Goal: Information Seeking & Learning: Check status

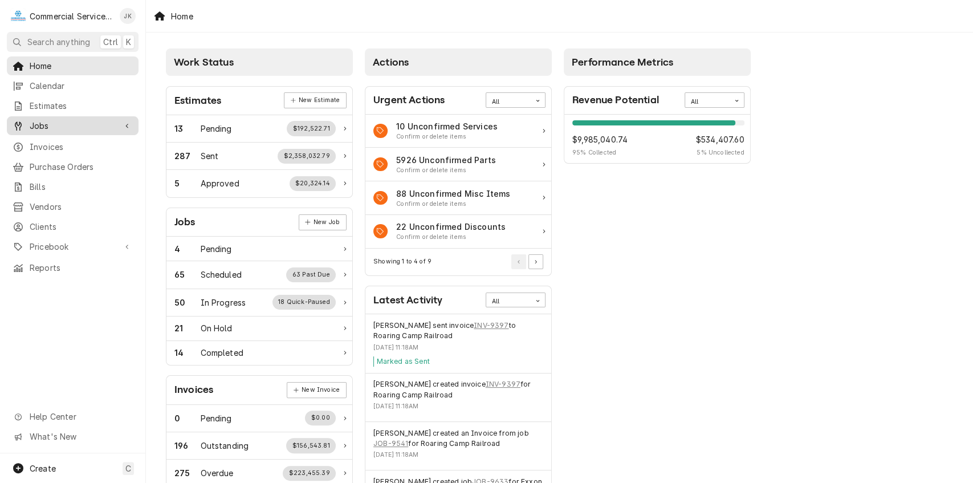
click at [82, 126] on span "Jobs" at bounding box center [73, 126] width 86 height 12
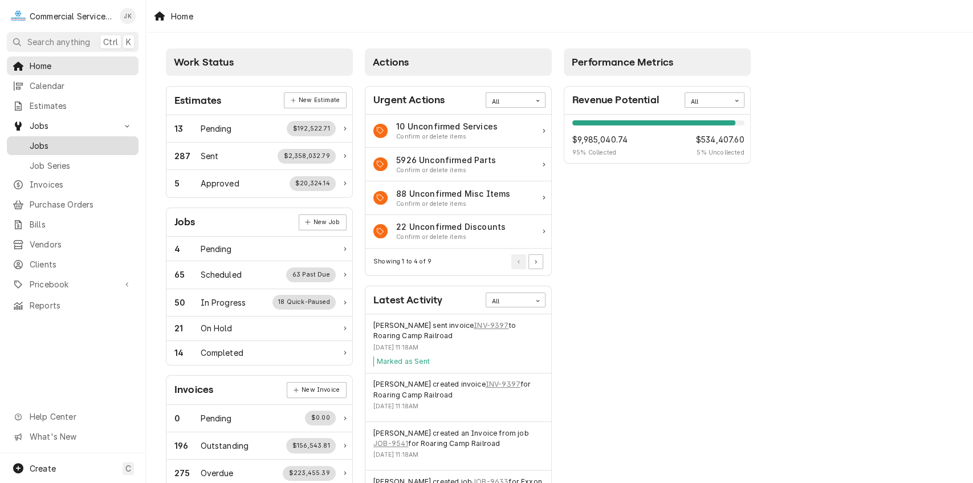
click at [85, 140] on span "Jobs" at bounding box center [81, 146] width 103 height 12
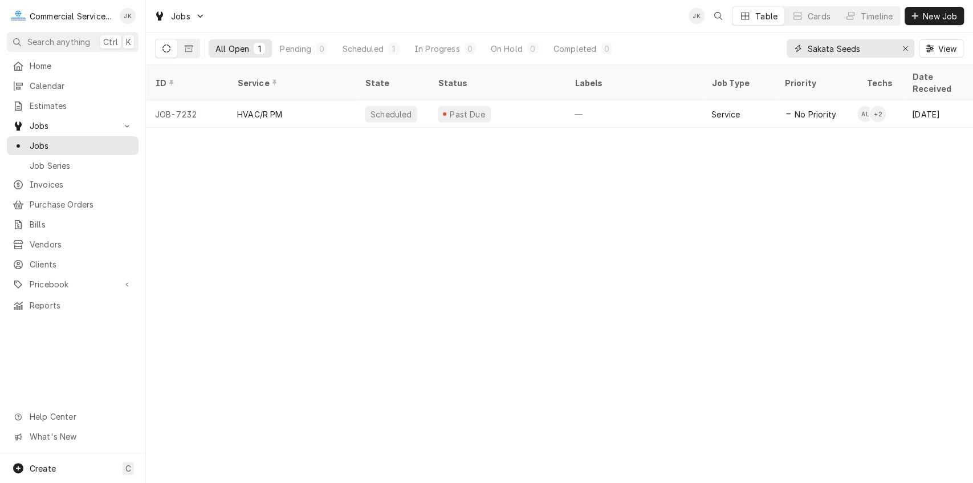
click at [862, 46] on input "Sakata Seeds" at bounding box center [849, 48] width 85 height 18
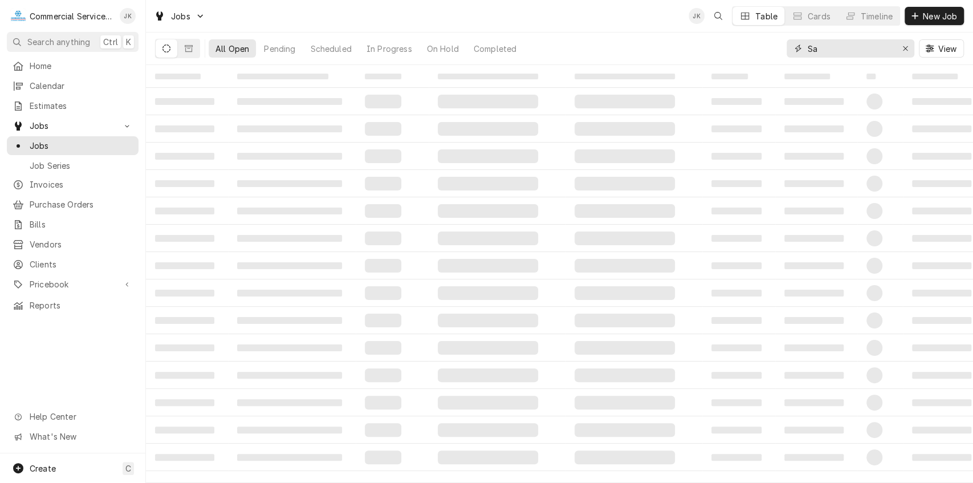
type input "S"
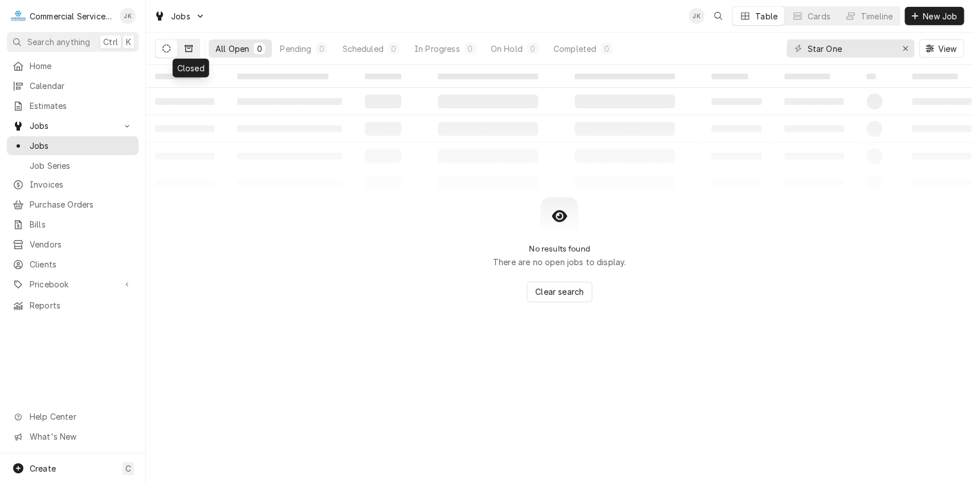
click at [190, 47] on icon "Dynamic Content Wrapper" at bounding box center [189, 48] width 8 height 8
click at [846, 44] on input "Star One" at bounding box center [849, 48] width 85 height 18
type input "Star One Gas"
click at [164, 50] on icon "Dynamic Content Wrapper" at bounding box center [166, 48] width 8 height 8
click at [869, 49] on input "Star One Gas" at bounding box center [849, 48] width 85 height 18
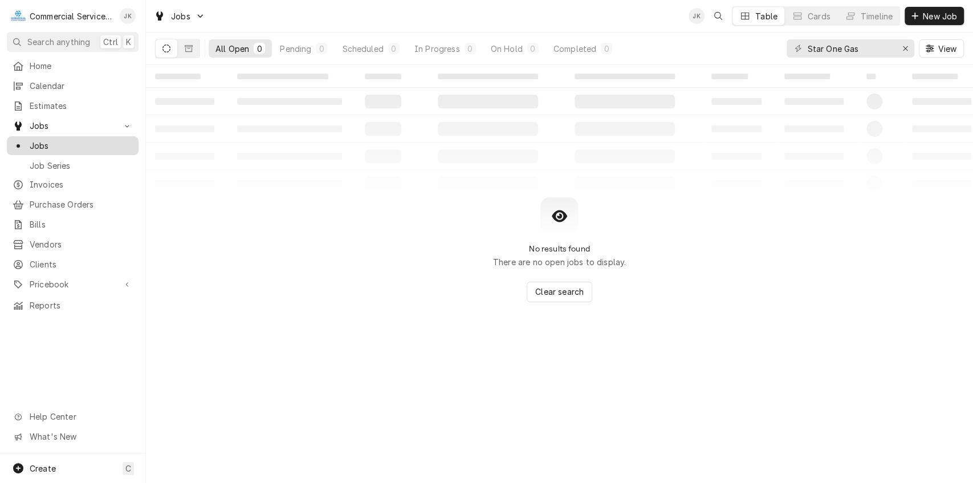
click at [54, 140] on span "Jobs" at bounding box center [81, 146] width 103 height 12
click at [74, 88] on span "Calendar" at bounding box center [81, 86] width 103 height 12
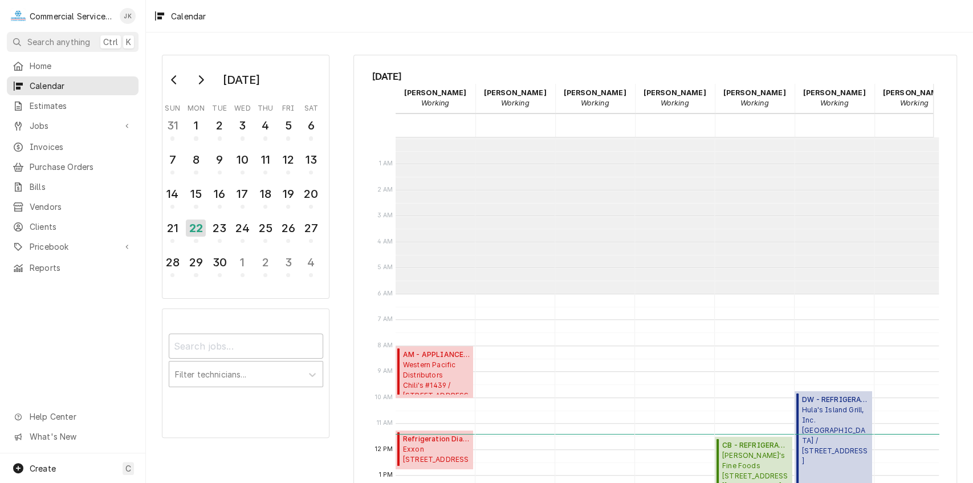
scroll to position [156, 0]
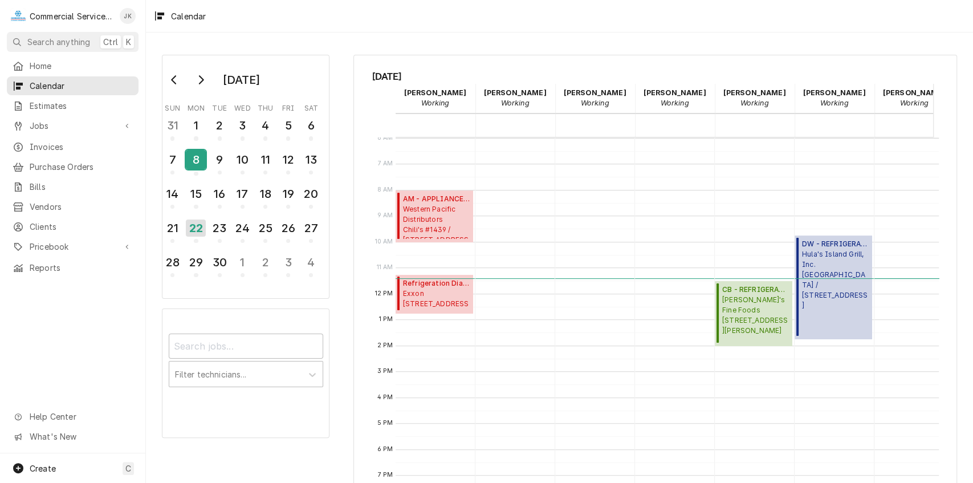
click at [193, 156] on div "8" at bounding box center [196, 159] width 20 height 19
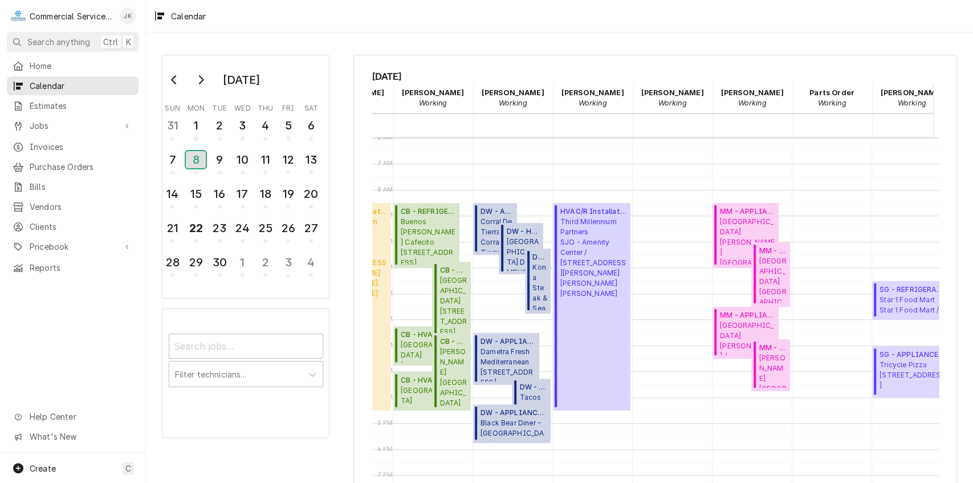
scroll to position [0, 337]
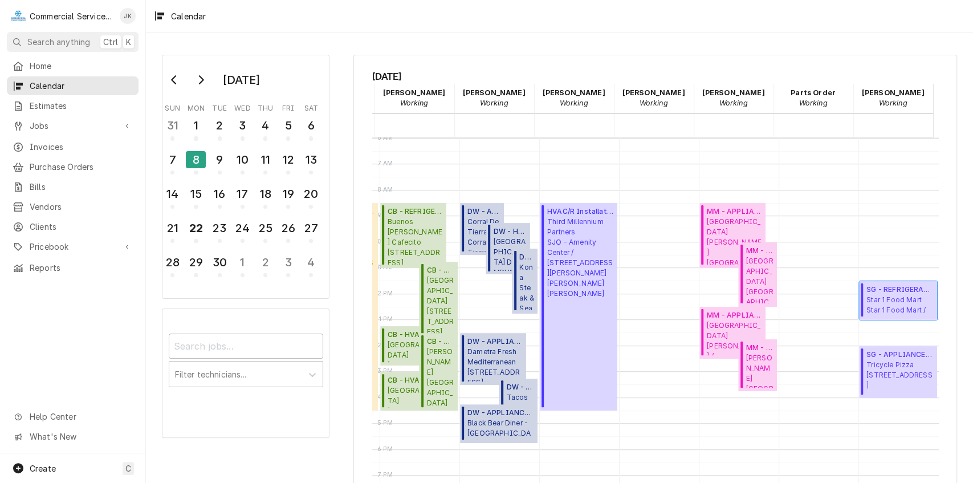
click at [880, 288] on span "SG - REFRIGERATION ( Finalized )" at bounding box center [899, 289] width 67 height 10
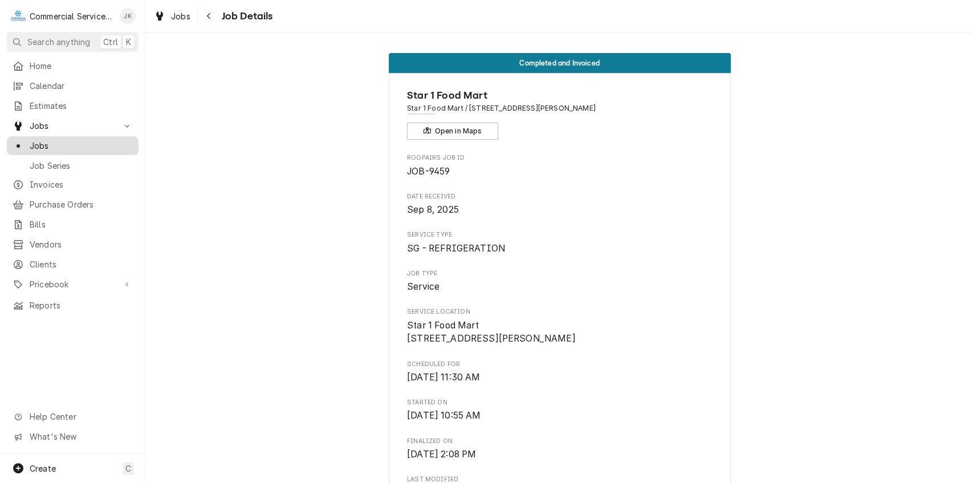
click at [111, 144] on span "Jobs" at bounding box center [81, 146] width 103 height 12
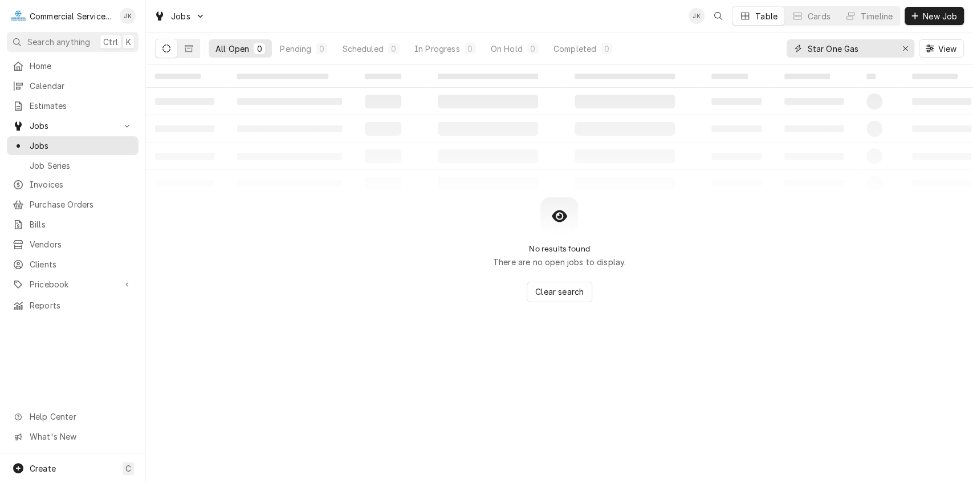
click at [864, 48] on input "Star One Gas" at bounding box center [849, 48] width 85 height 18
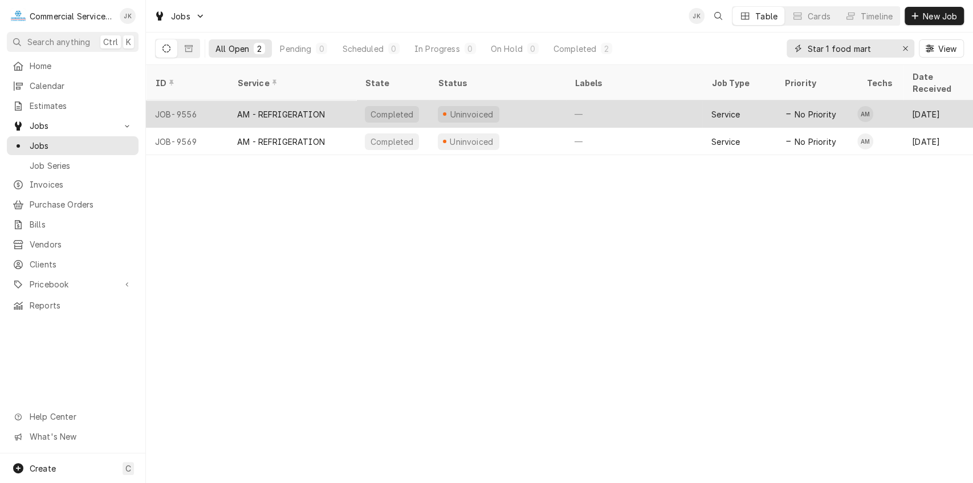
type input "Star 1 food mart"
click at [278, 108] on div "AM - REFRIGERATION" at bounding box center [281, 114] width 88 height 12
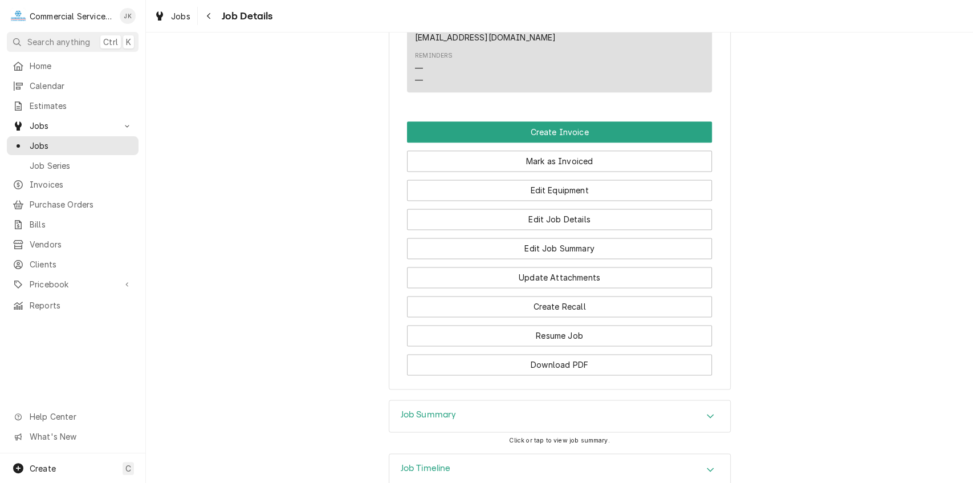
scroll to position [1034, 0]
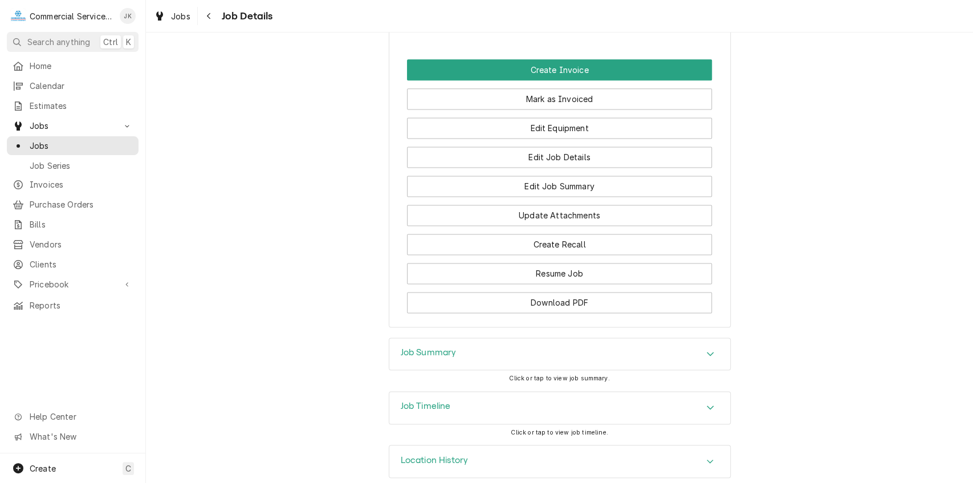
click at [502, 338] on div "Job Summary" at bounding box center [559, 354] width 341 height 32
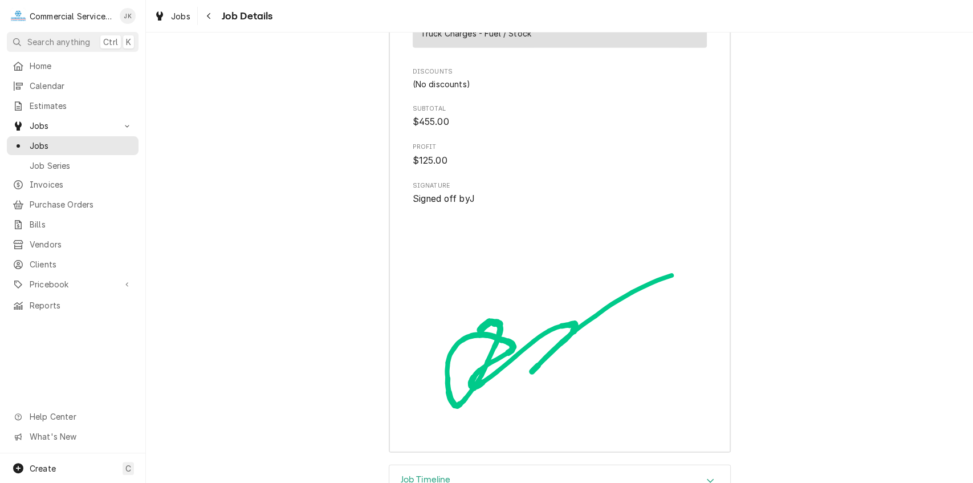
scroll to position [1970, 0]
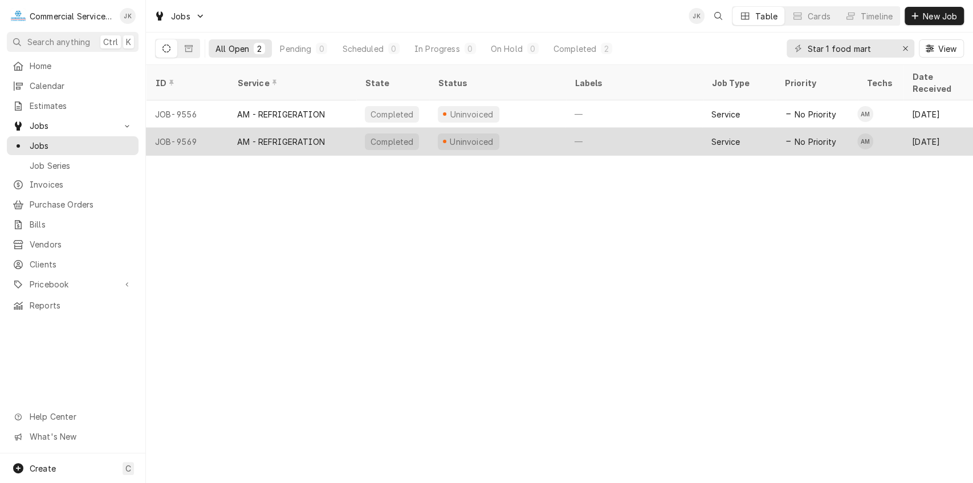
click at [467, 136] on div "Uninvoiced" at bounding box center [472, 142] width 46 height 12
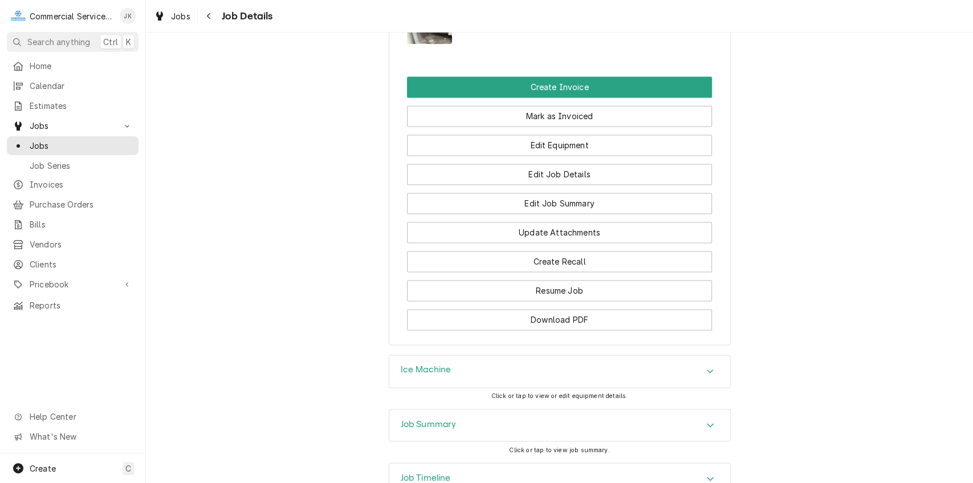
scroll to position [1151, 0]
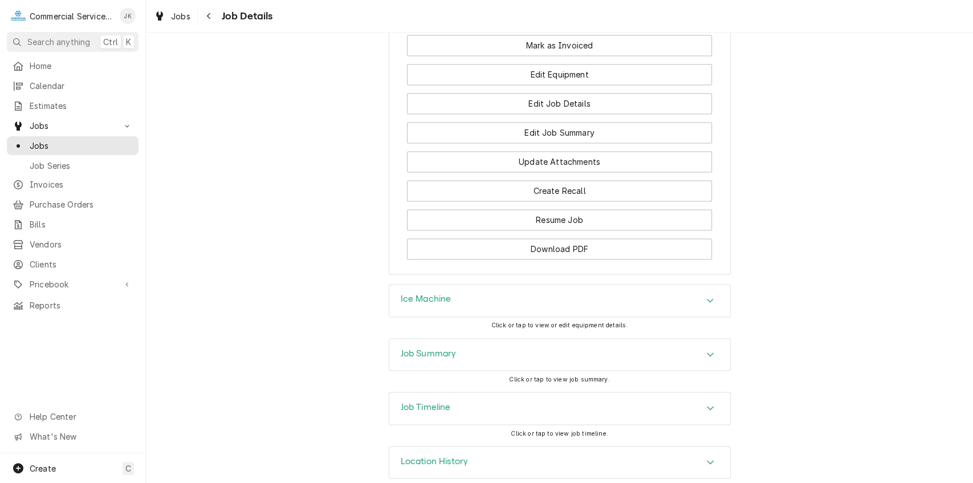
click at [511, 342] on div "Job Summary" at bounding box center [559, 355] width 341 height 32
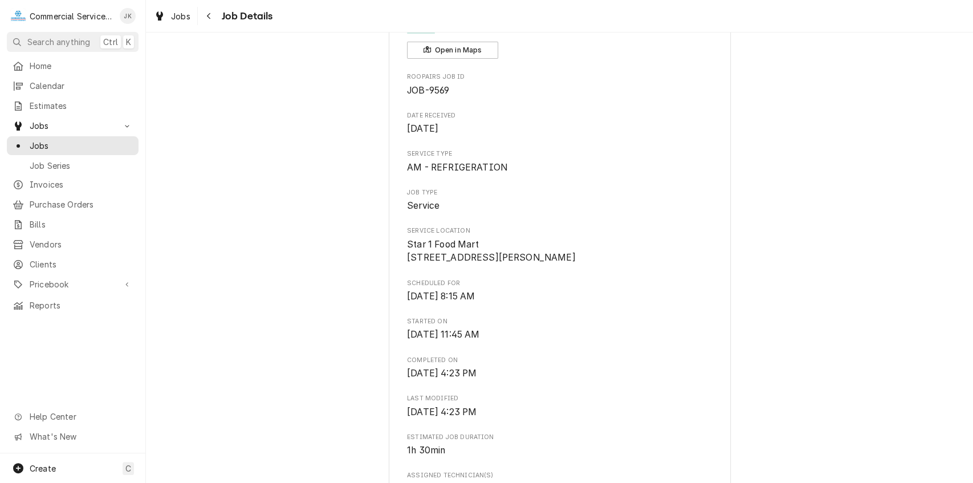
scroll to position [79, 0]
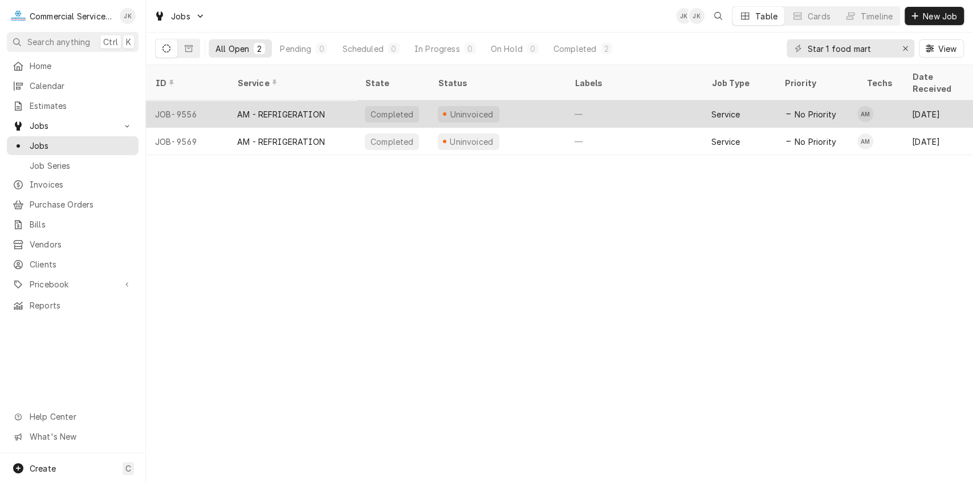
click at [615, 105] on div "—" at bounding box center [633, 113] width 137 height 27
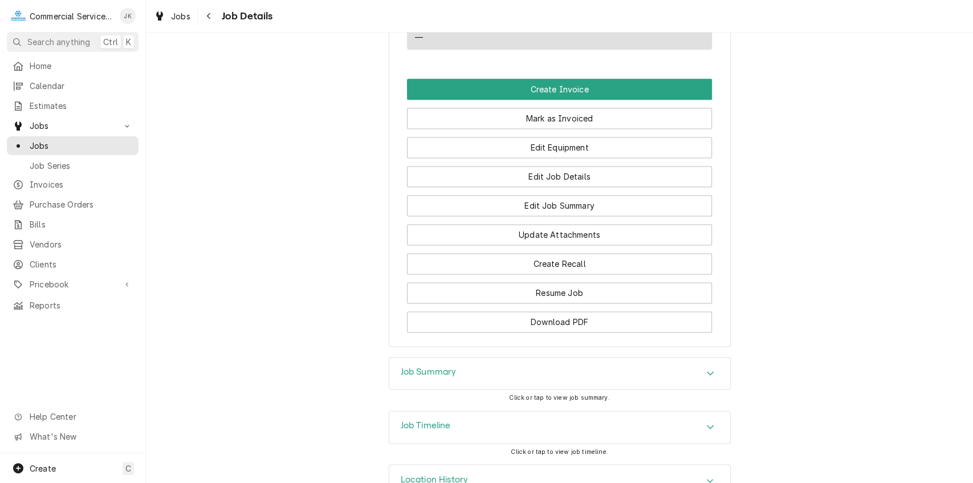
scroll to position [1034, 0]
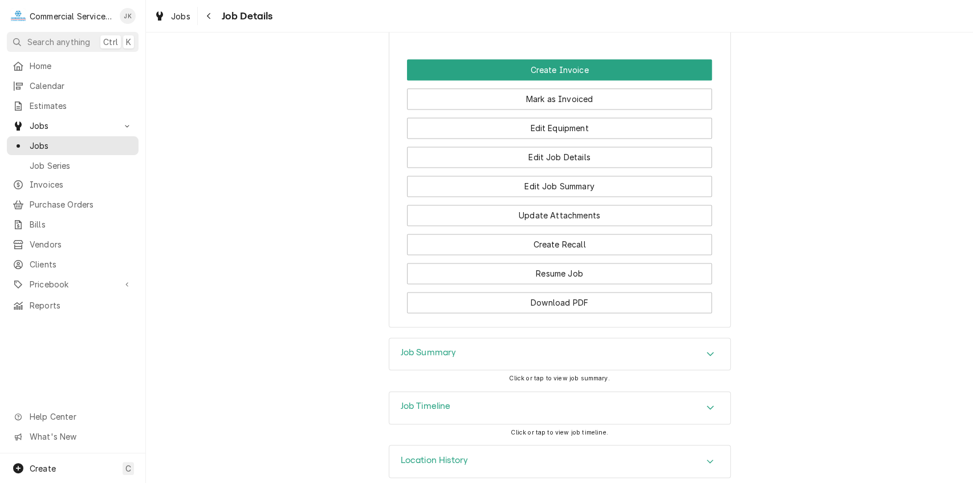
click at [466, 338] on div "Job Summary" at bounding box center [559, 354] width 341 height 32
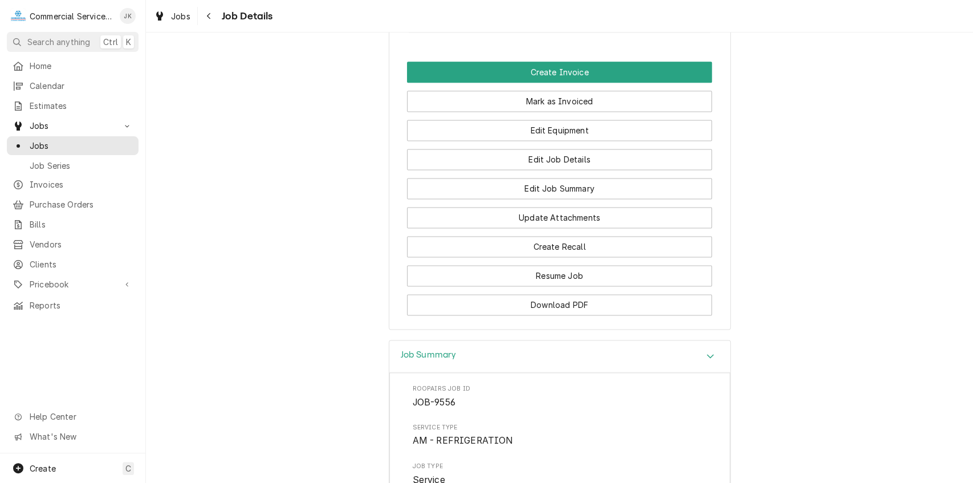
scroll to position [1019, 0]
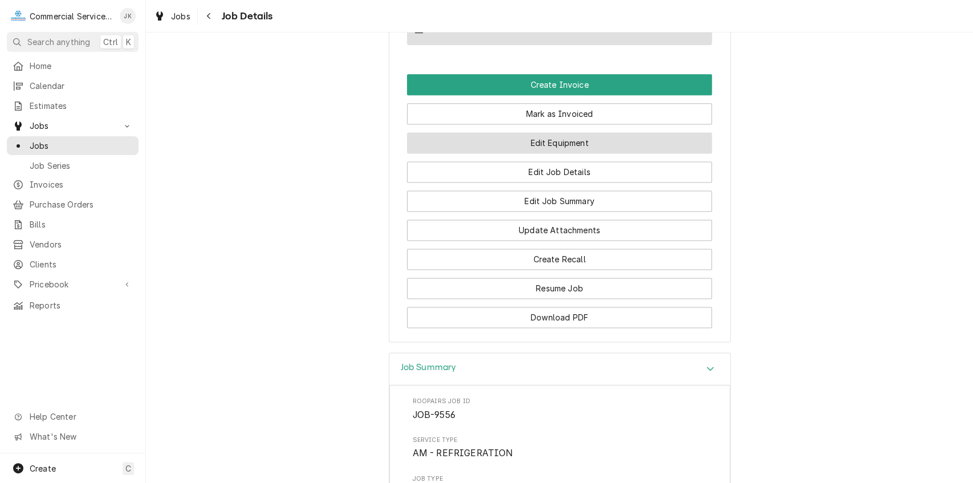
click at [529, 132] on button "Edit Equipment" at bounding box center [559, 142] width 305 height 21
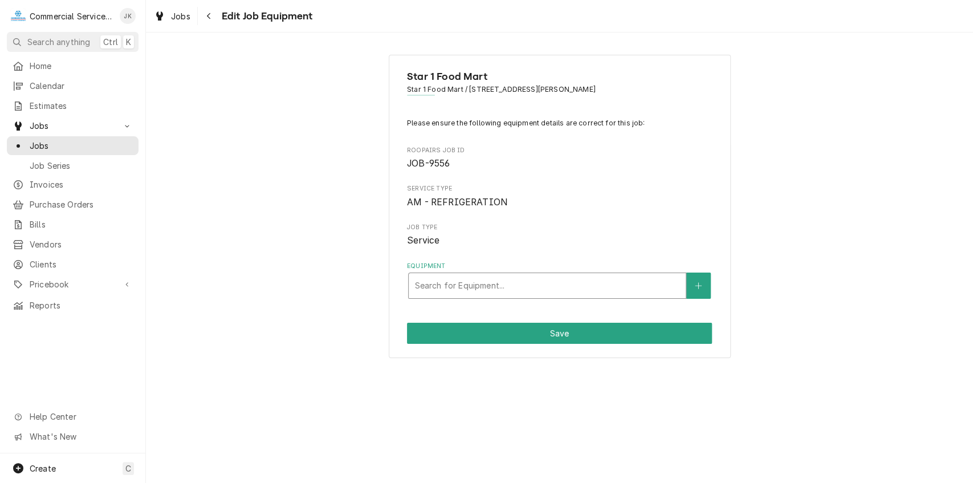
click at [471, 287] on div "Equipment" at bounding box center [547, 285] width 266 height 21
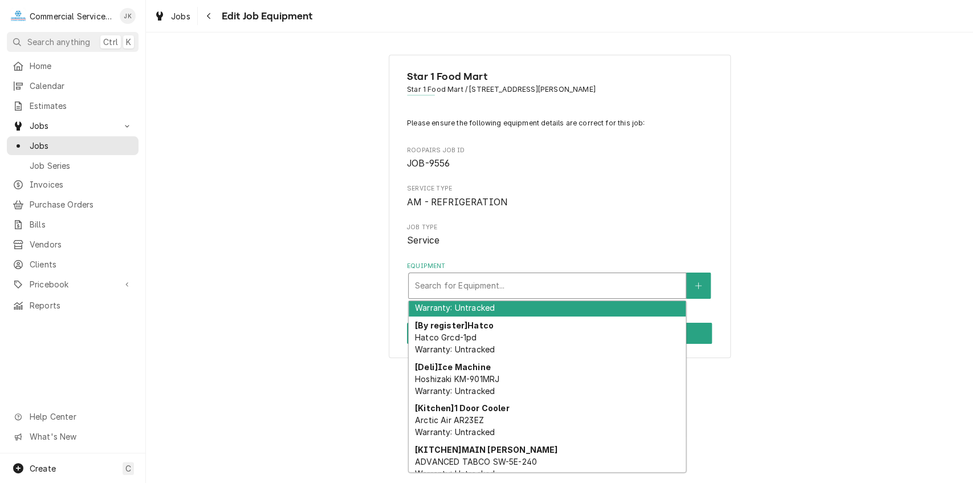
scroll to position [22, 0]
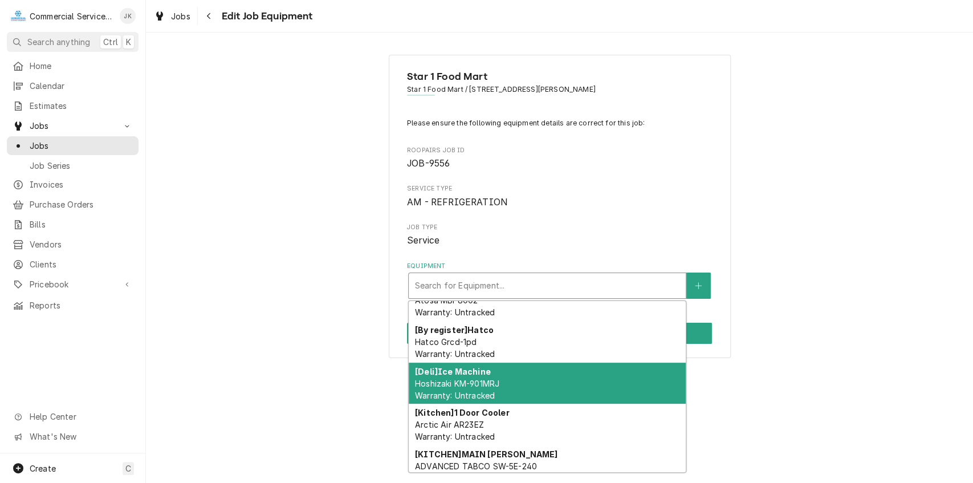
click at [494, 380] on span "Hoshizaki KM-901MRJ Warranty: Untracked" at bounding box center [457, 389] width 84 height 22
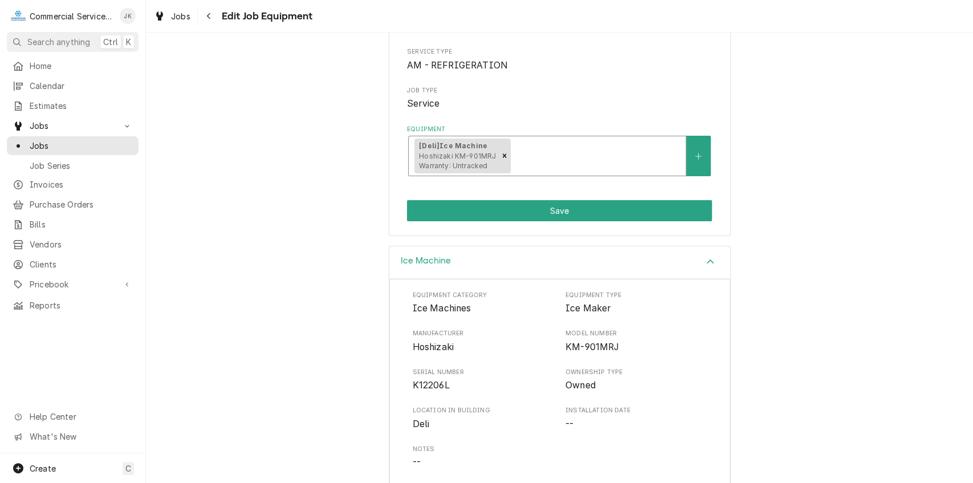
scroll to position [144, 0]
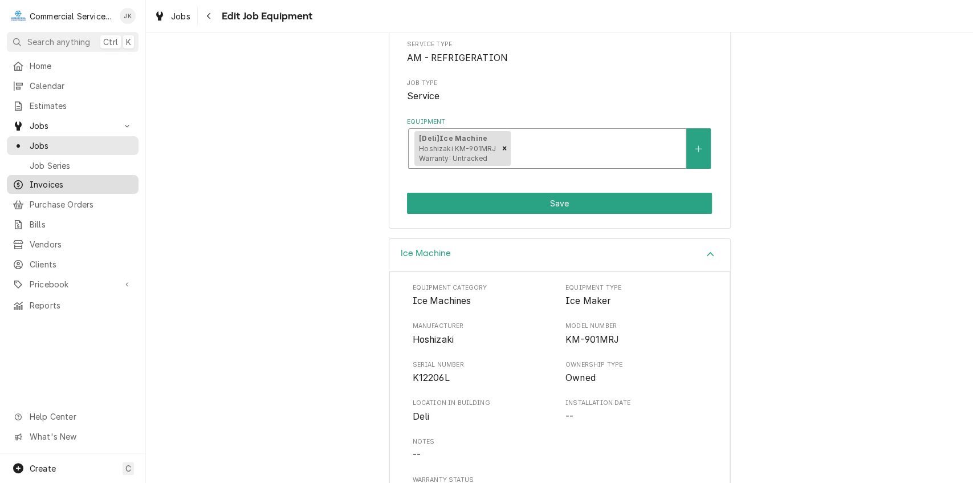
click at [60, 178] on span "Invoices" at bounding box center [81, 184] width 103 height 12
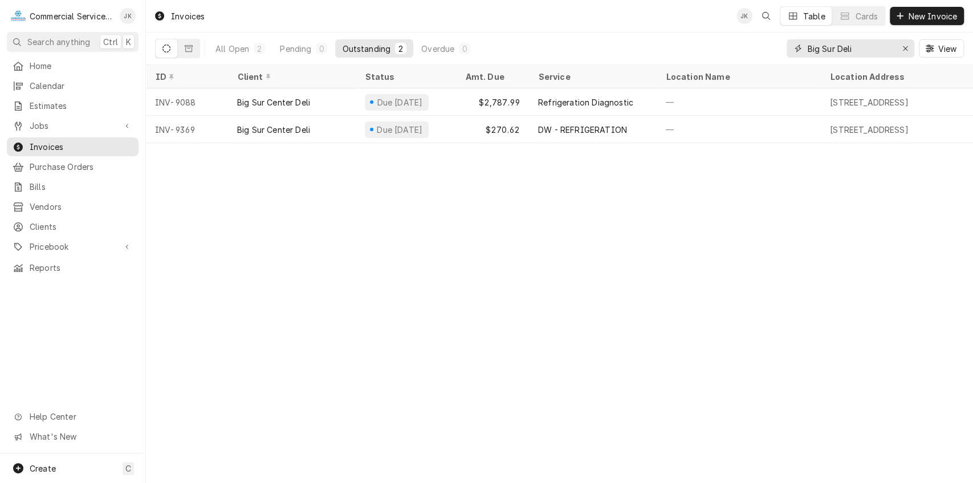
click at [856, 50] on input "Big Sur Deli" at bounding box center [849, 48] width 85 height 18
type input "B"
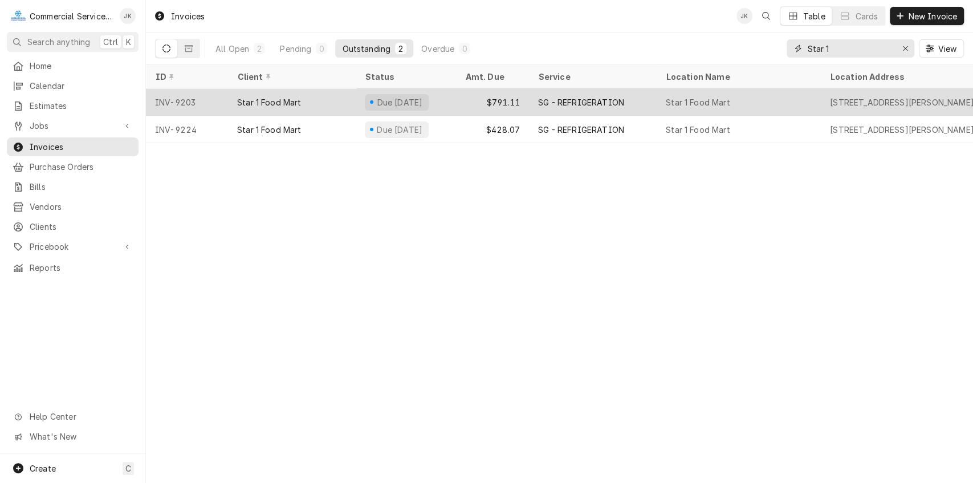
type input "Star 1"
click at [418, 94] on div "Due in 4 days" at bounding box center [397, 102] width 64 height 17
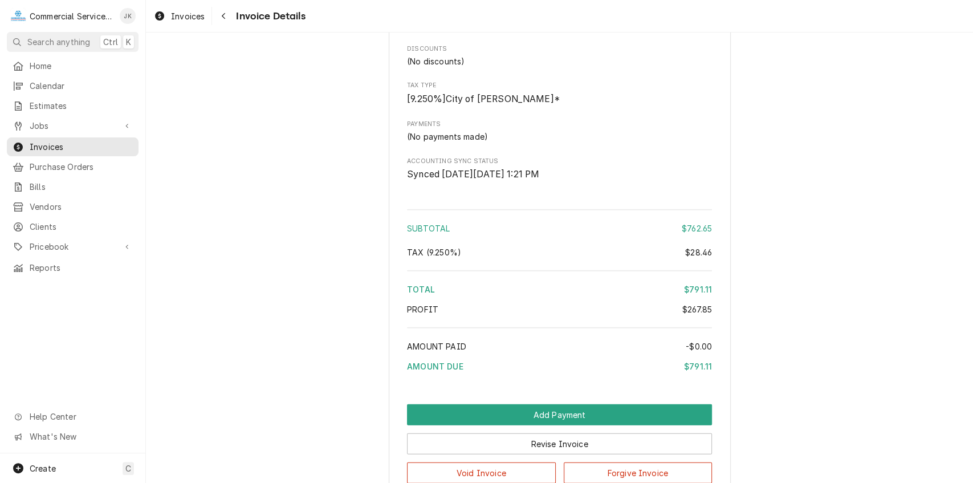
scroll to position [2162, 0]
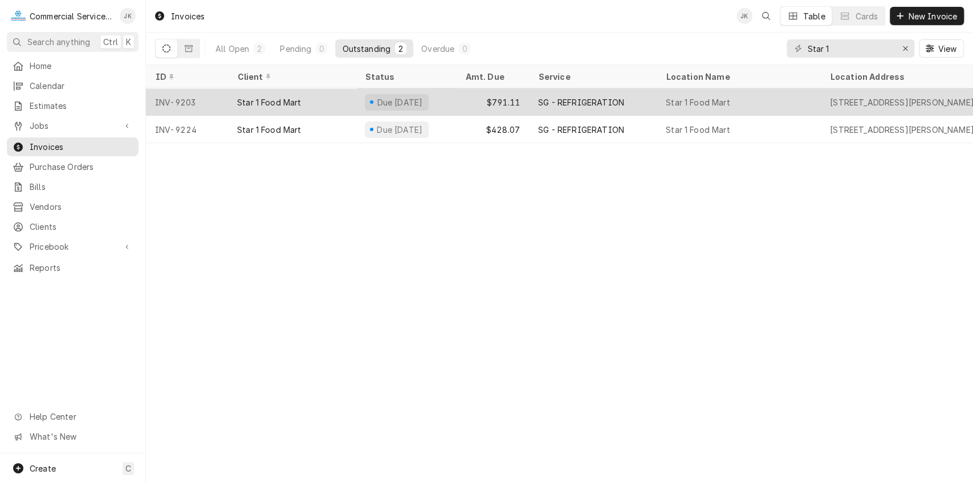
click at [421, 92] on div "Due in 4 days" at bounding box center [406, 101] width 100 height 27
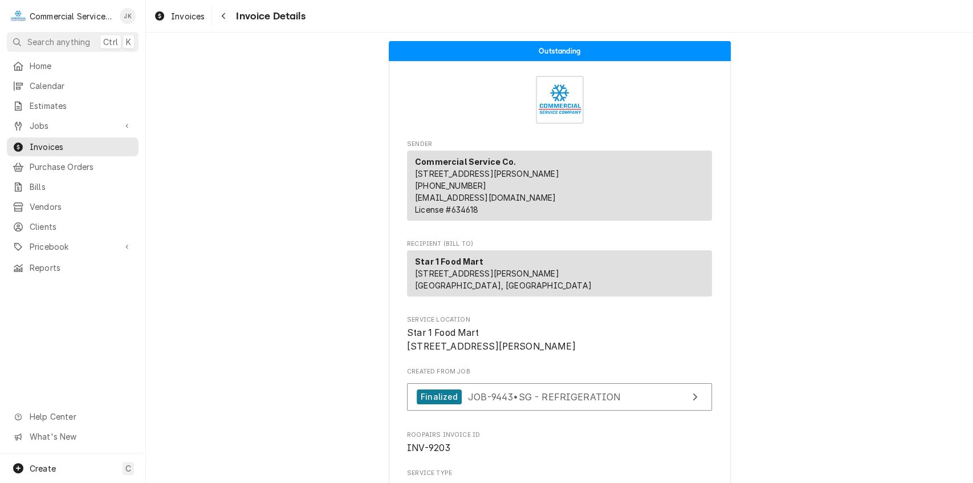
scroll to position [61, 0]
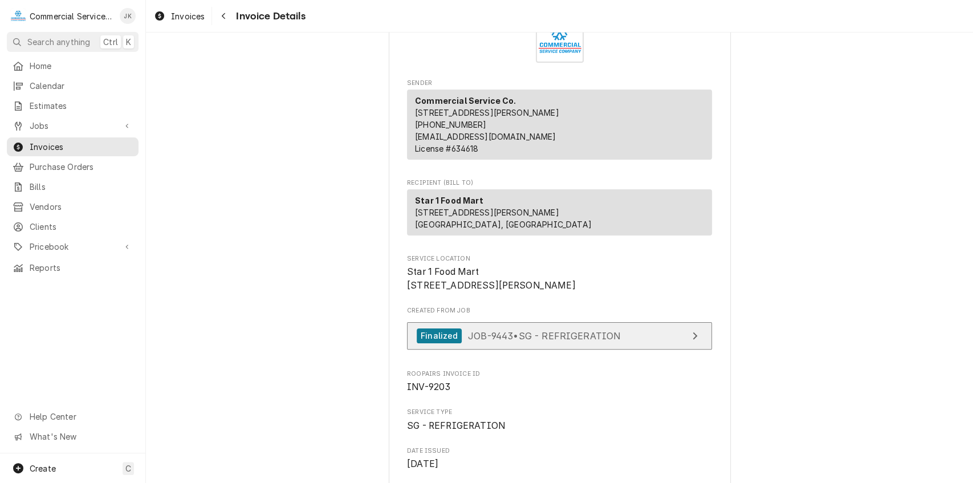
click at [499, 341] on span "JOB-9443 • SG - REFRIGERATION" at bounding box center [544, 334] width 153 height 11
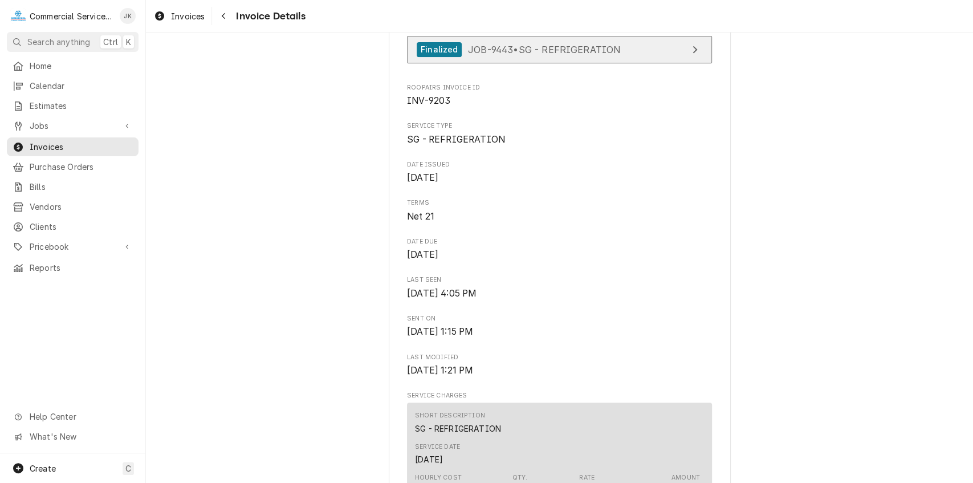
scroll to position [0, 0]
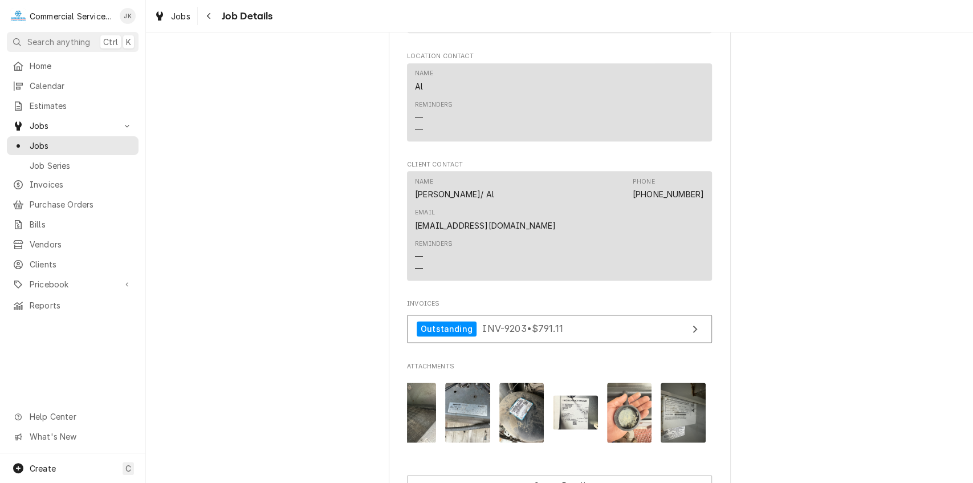
scroll to position [0, 179]
click at [569, 395] on img "Attachments" at bounding box center [573, 412] width 45 height 34
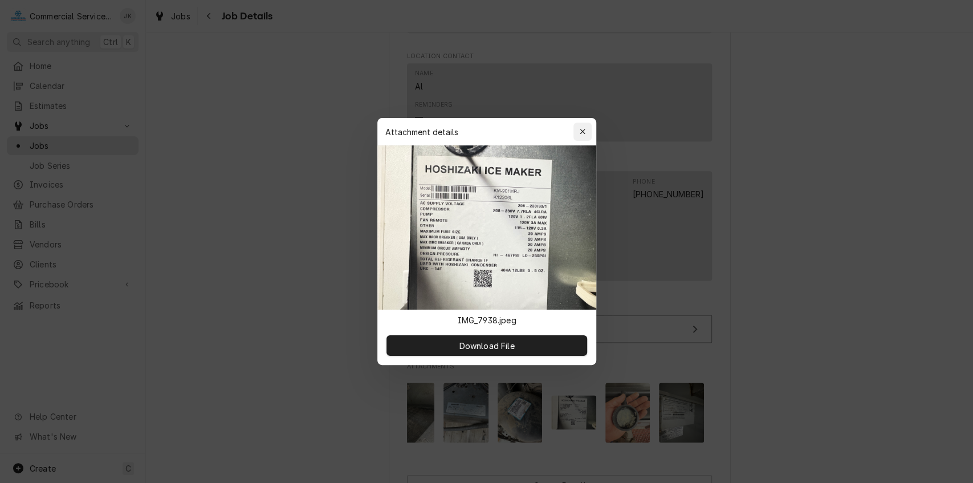
click at [581, 129] on icon "button" at bounding box center [582, 132] width 6 height 8
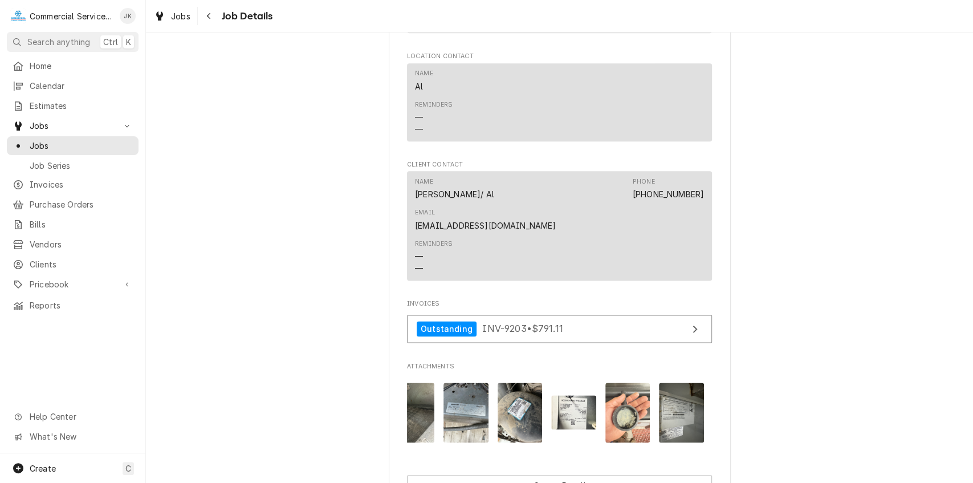
click at [685, 382] on img "Attachments" at bounding box center [681, 412] width 45 height 60
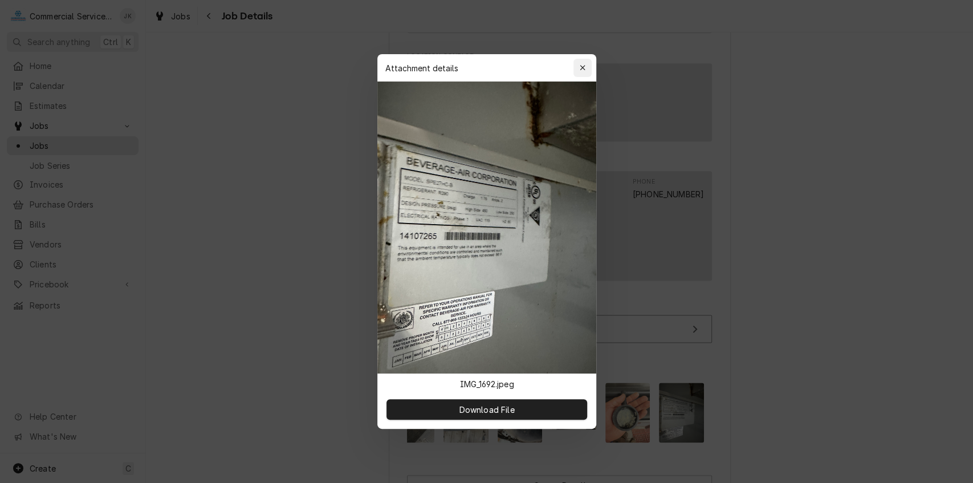
click at [580, 66] on icon "button" at bounding box center [582, 68] width 6 height 8
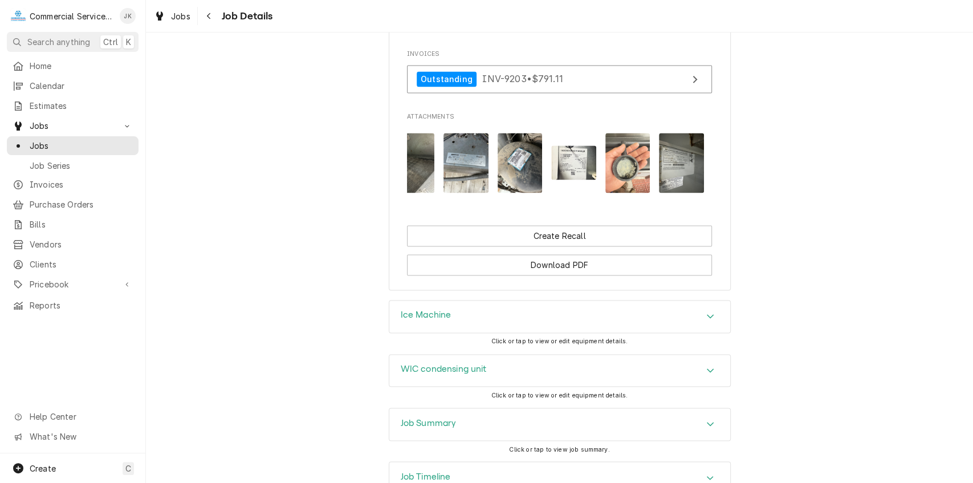
scroll to position [1110, 0]
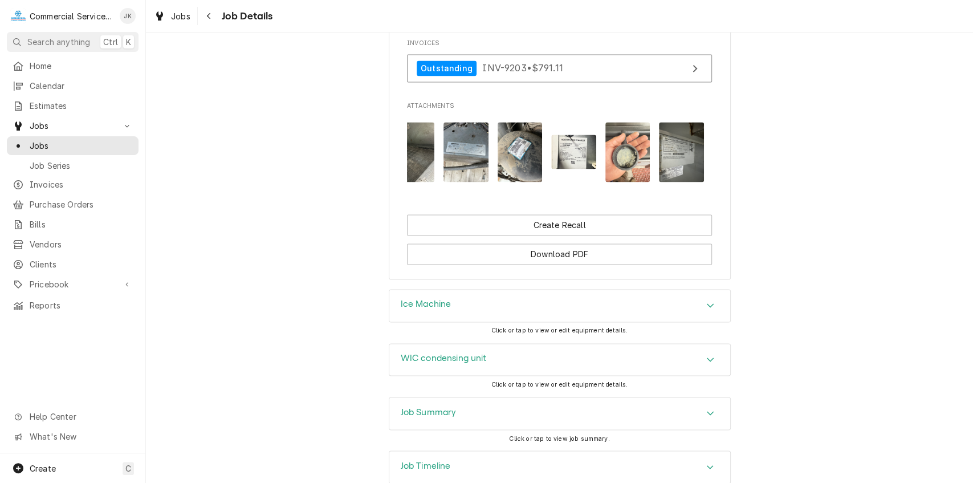
click at [499, 397] on div "Job Summary" at bounding box center [559, 413] width 341 height 32
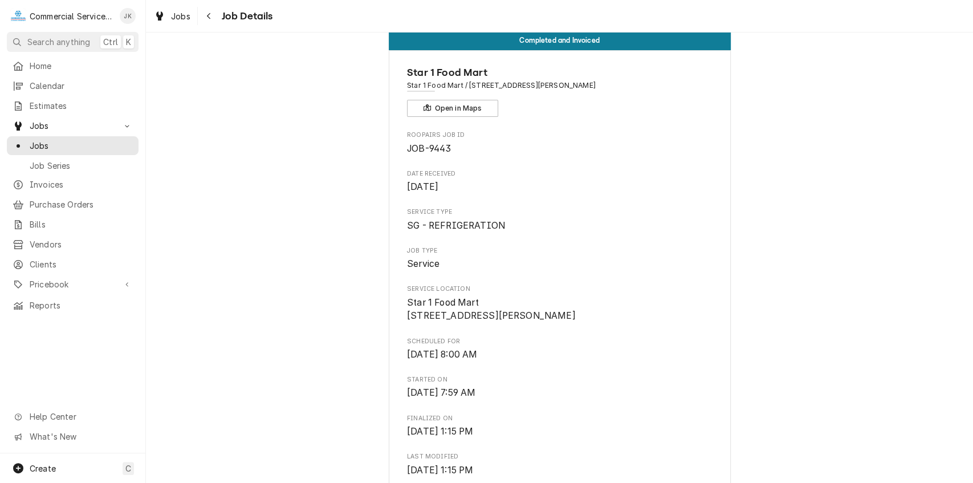
scroll to position [0, 0]
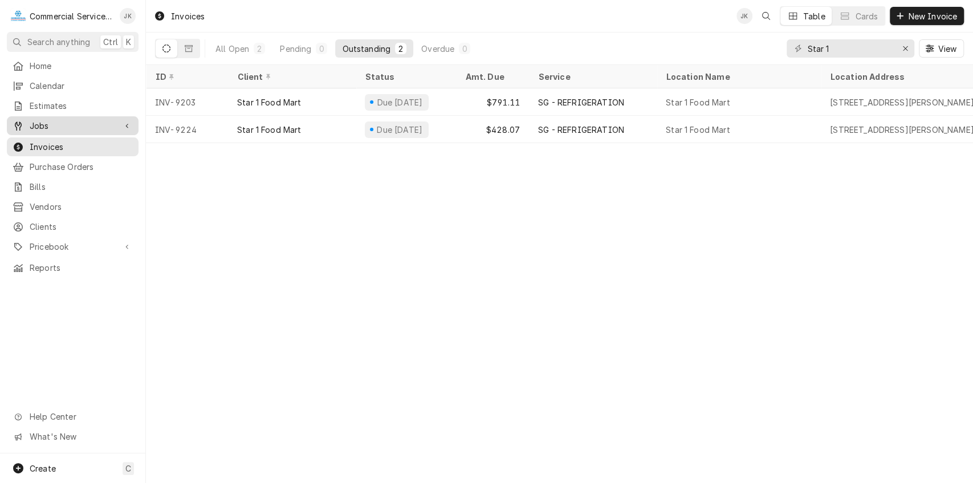
click at [80, 120] on span "Jobs" at bounding box center [73, 126] width 86 height 12
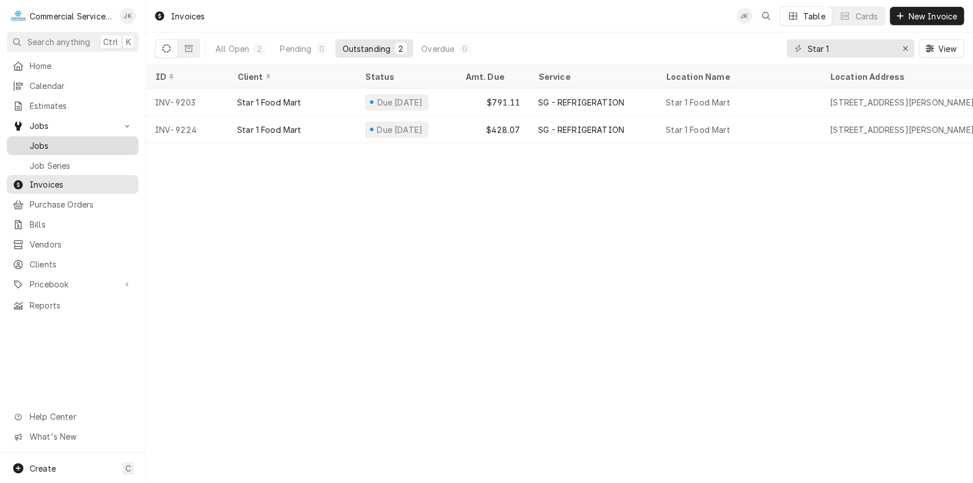
click at [75, 141] on span "Jobs" at bounding box center [81, 146] width 103 height 12
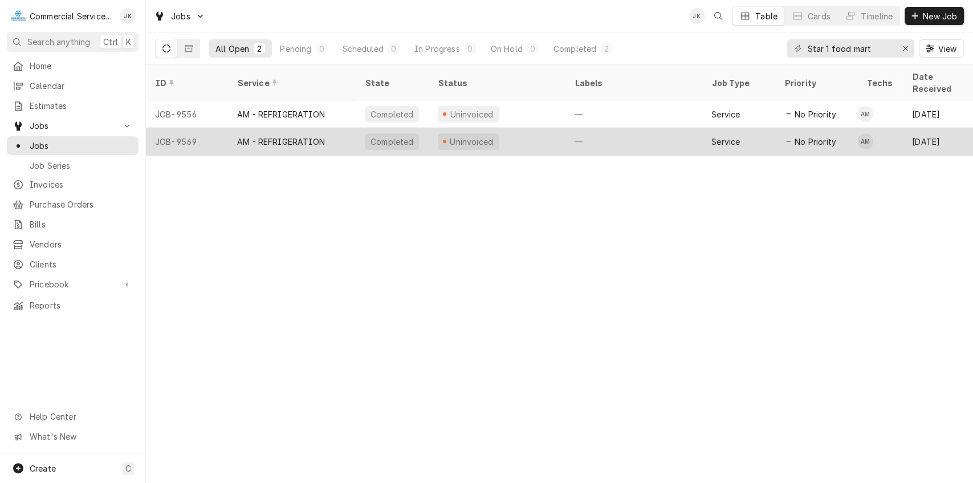
click at [385, 136] on div "Completed" at bounding box center [391, 142] width 45 height 12
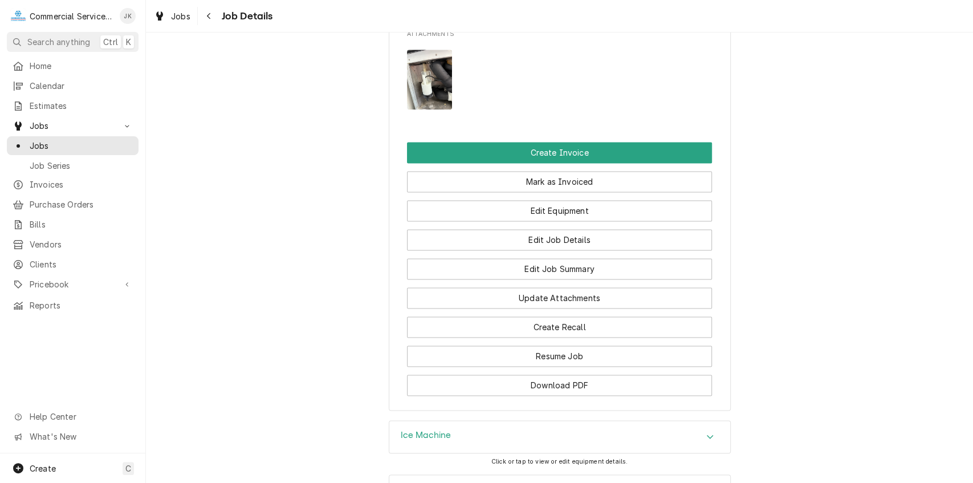
scroll to position [1029, 0]
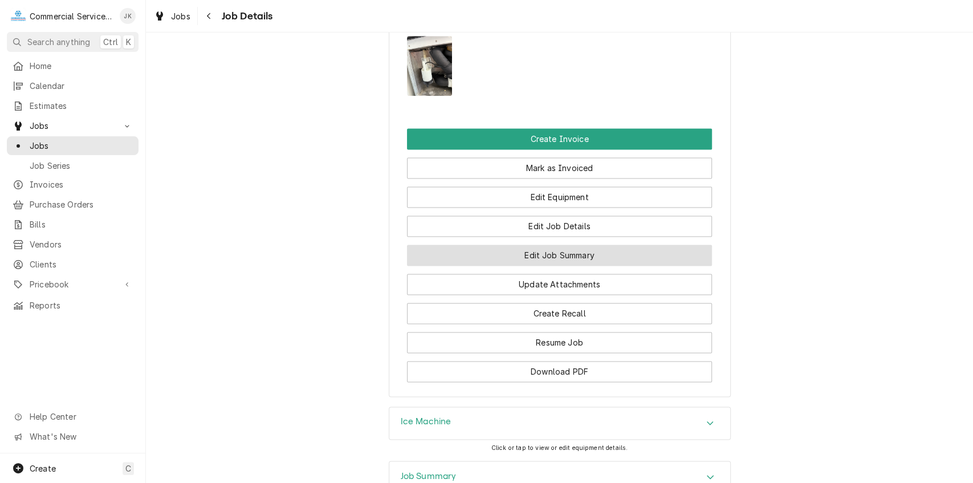
click at [495, 244] on button "Edit Job Summary" at bounding box center [559, 254] width 305 height 21
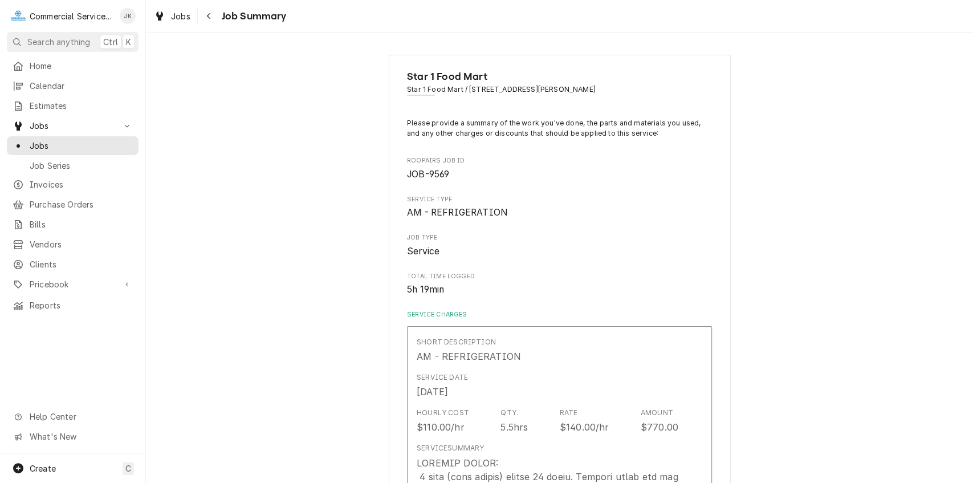
type textarea "x"
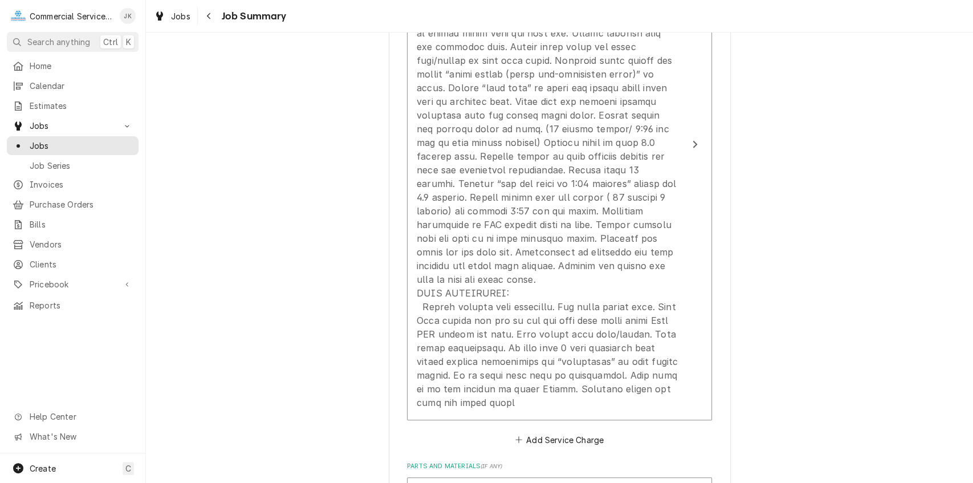
scroll to position [489, 0]
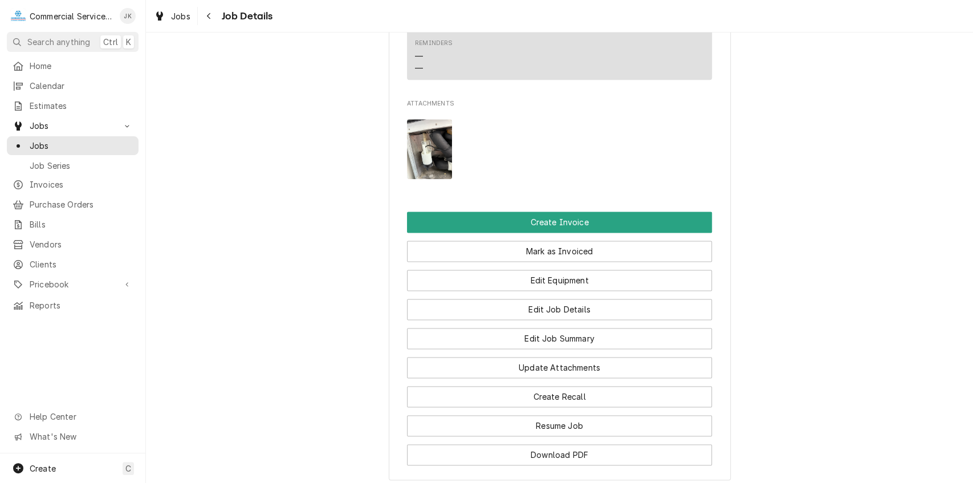
scroll to position [961, 0]
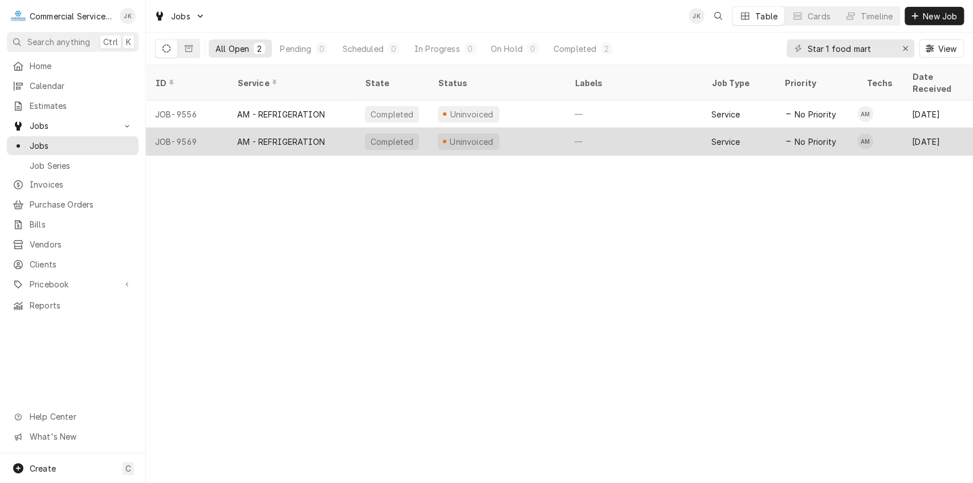
click at [461, 136] on div "Uninvoiced" at bounding box center [472, 142] width 46 height 12
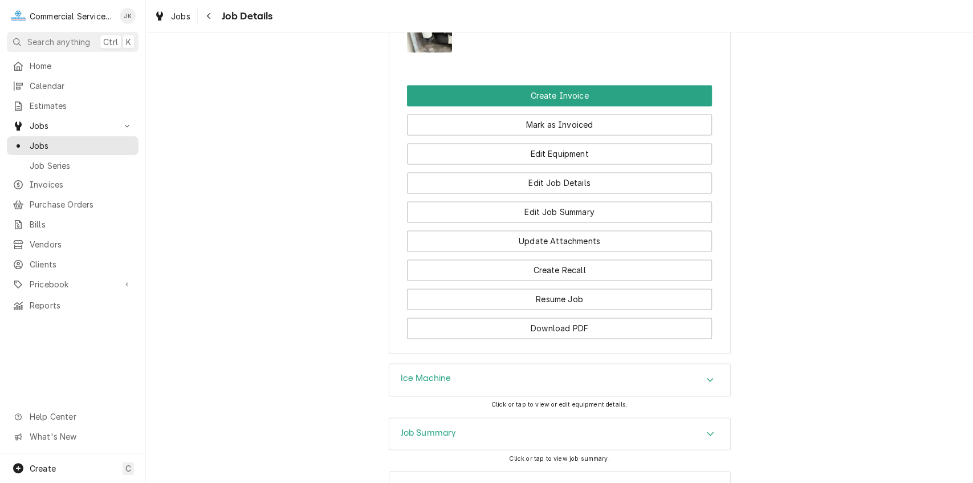
scroll to position [1087, 0]
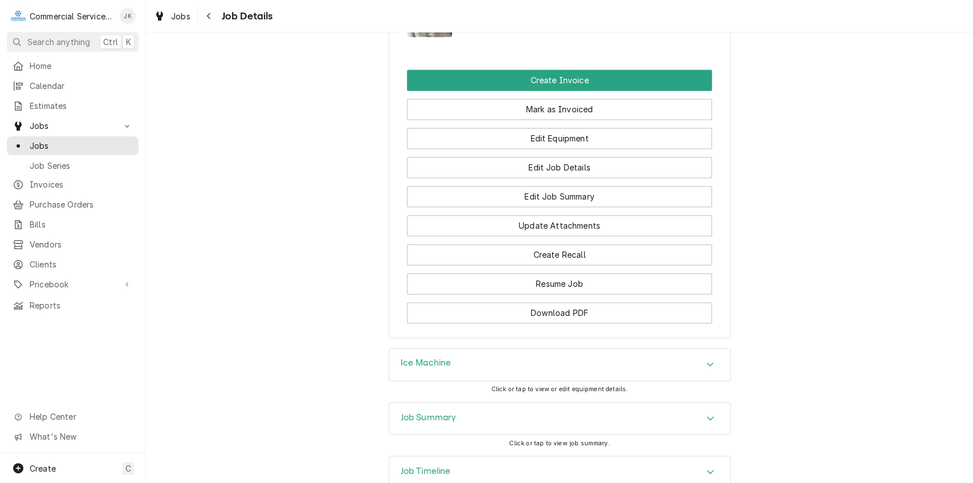
click at [465, 405] on div "Job Summary" at bounding box center [559, 418] width 341 height 32
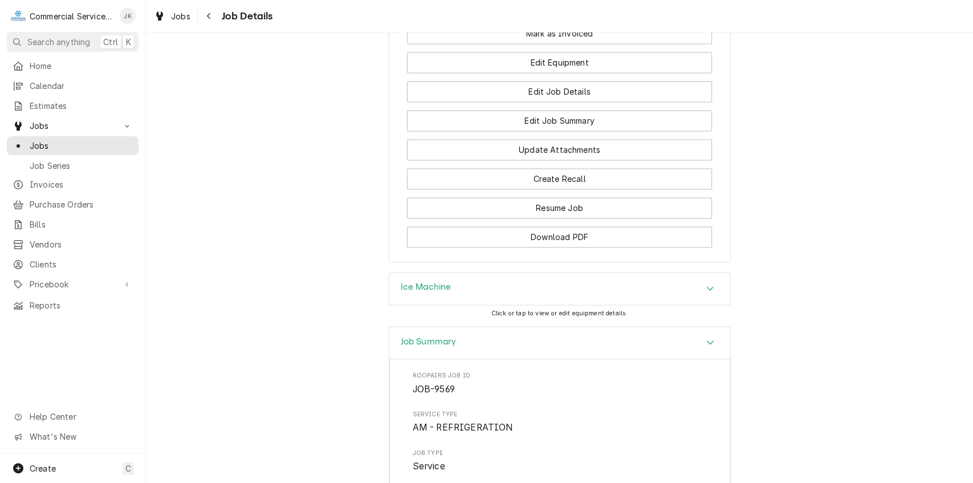
scroll to position [1130, 0]
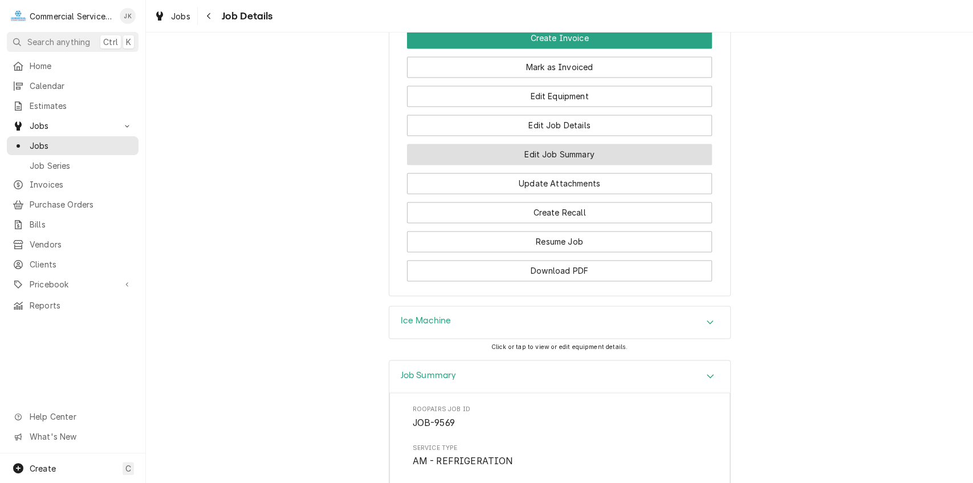
click at [496, 144] on button "Edit Job Summary" at bounding box center [559, 154] width 305 height 21
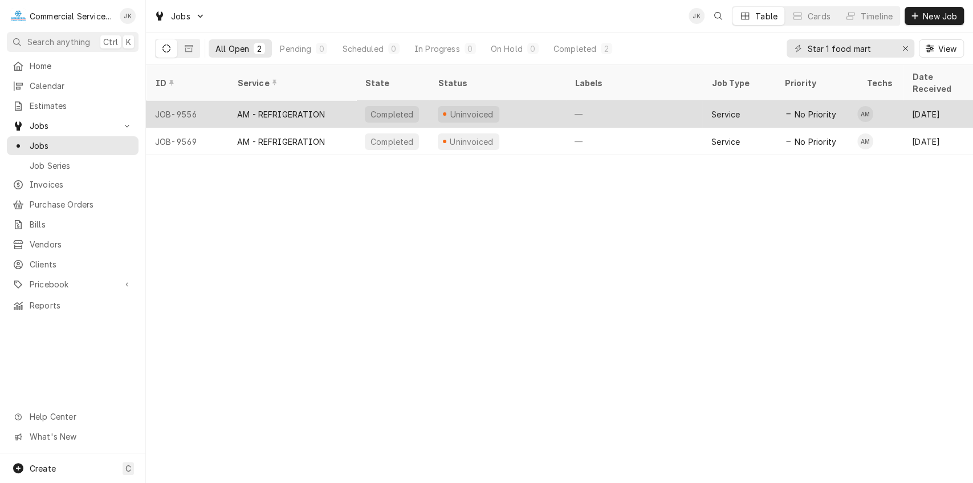
click at [456, 106] on div "Uninvoiced" at bounding box center [469, 114] width 62 height 17
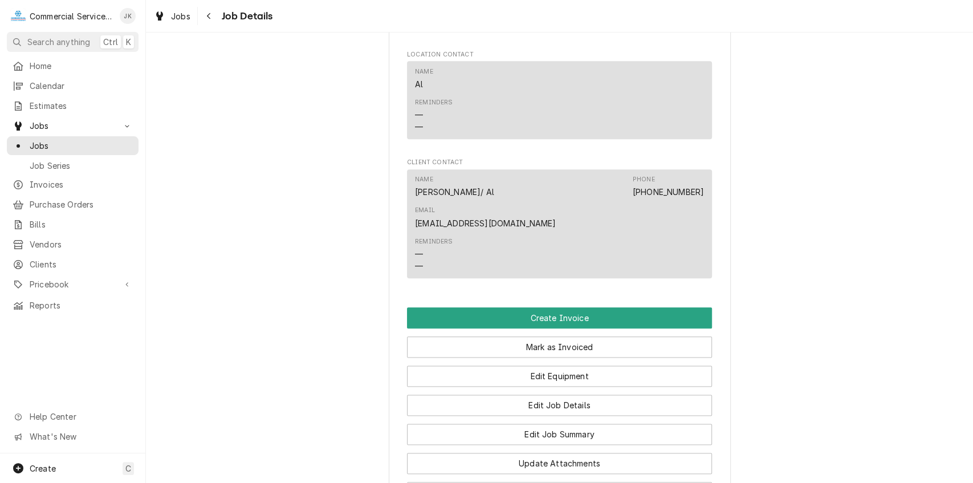
scroll to position [805, 0]
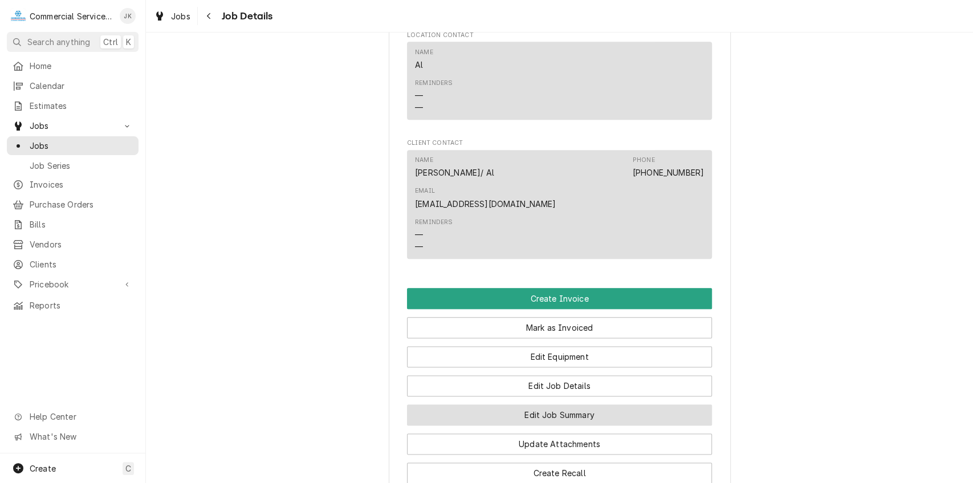
click at [535, 404] on button "Edit Job Summary" at bounding box center [559, 414] width 305 height 21
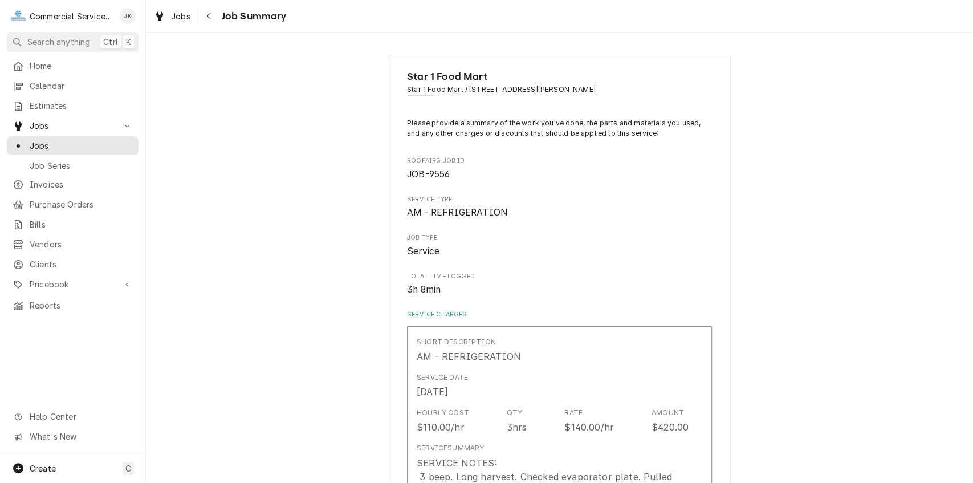
type textarea "x"
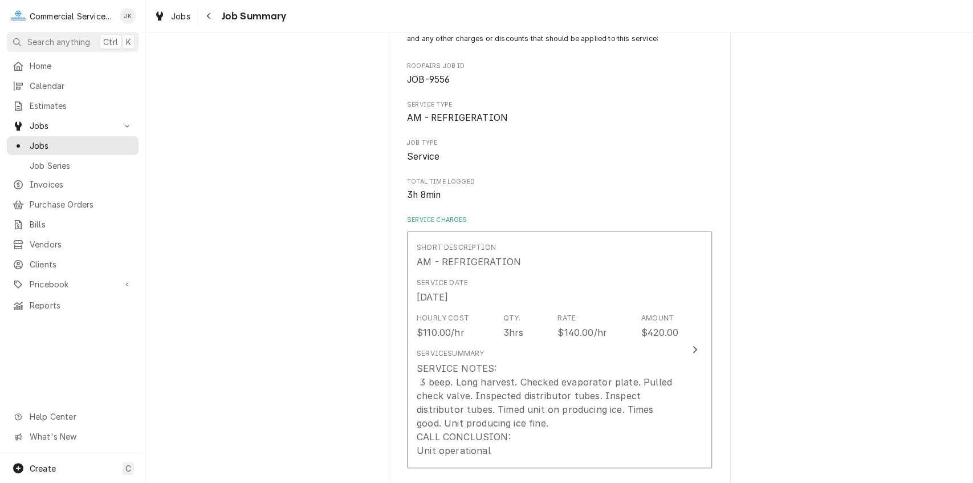
scroll to position [98, 0]
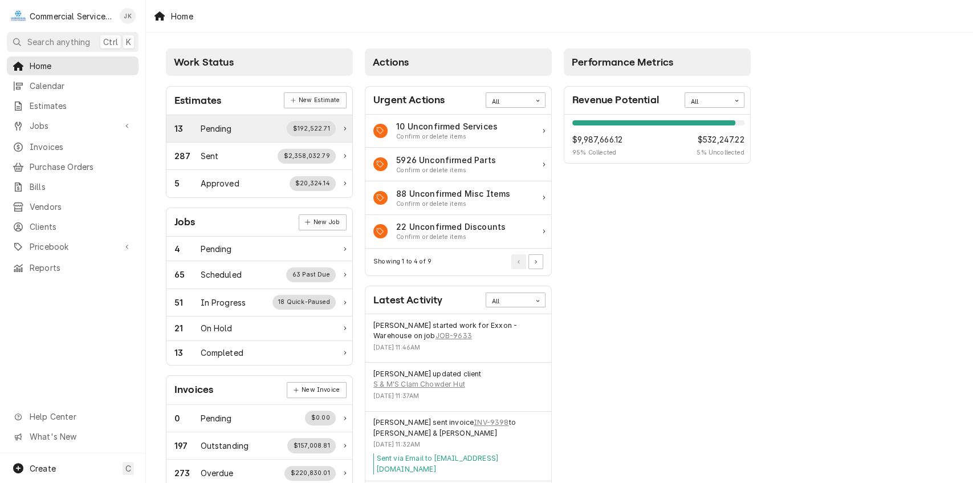
click at [226, 133] on div "Pending" at bounding box center [216, 129] width 31 height 12
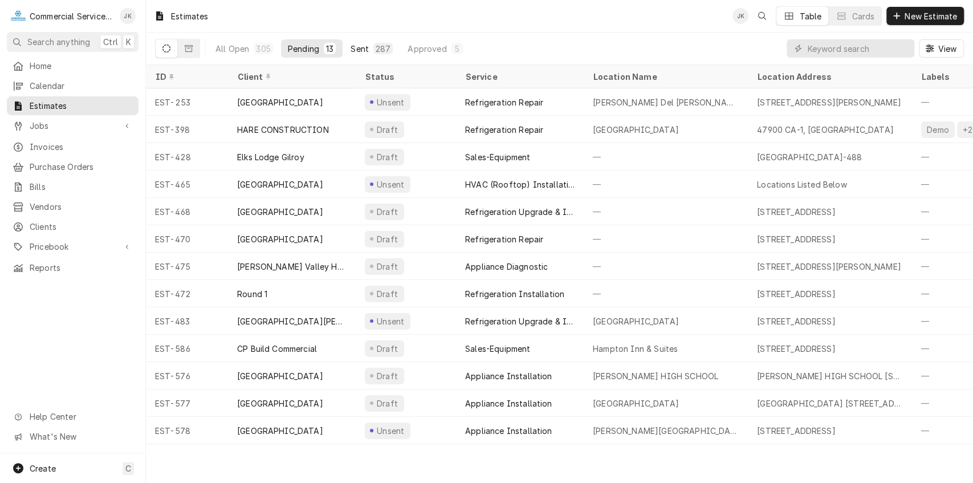
click at [379, 47] on div "287" at bounding box center [383, 49] width 15 height 12
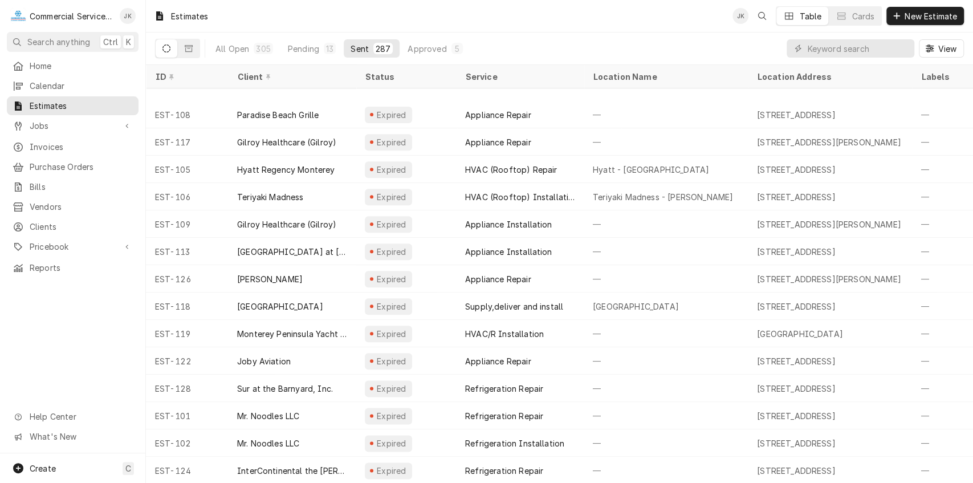
scroll to position [837, 0]
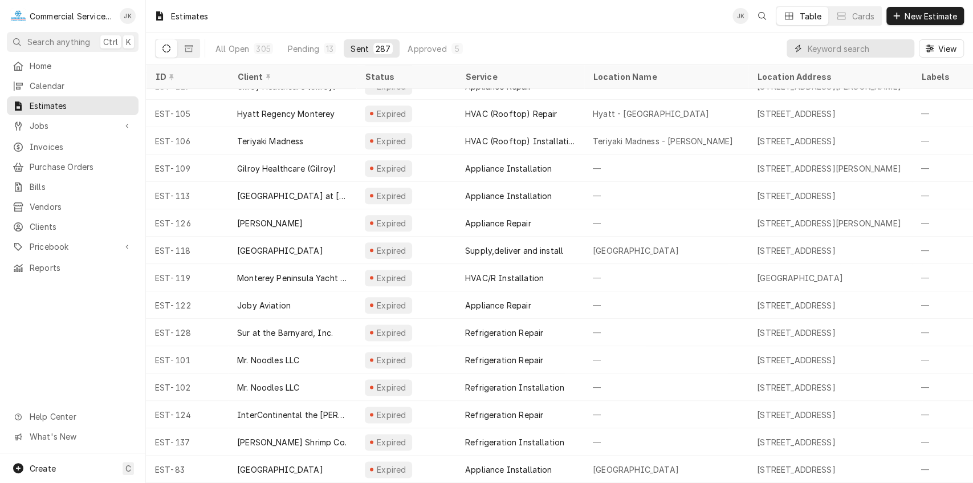
click at [887, 52] on input "Dynamic Content Wrapper" at bounding box center [857, 48] width 101 height 18
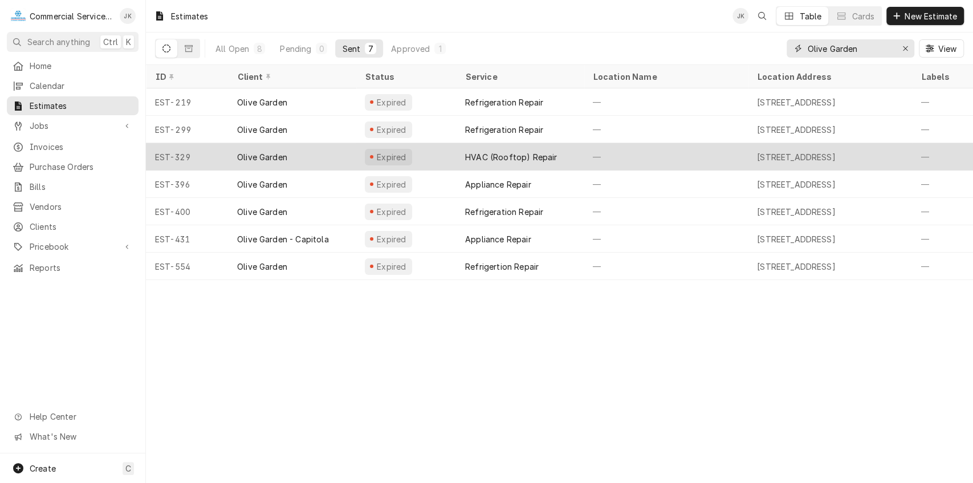
type input "Olive Garden"
click at [487, 151] on div "HVAC (Rooftop) Repair" at bounding box center [511, 157] width 92 height 12
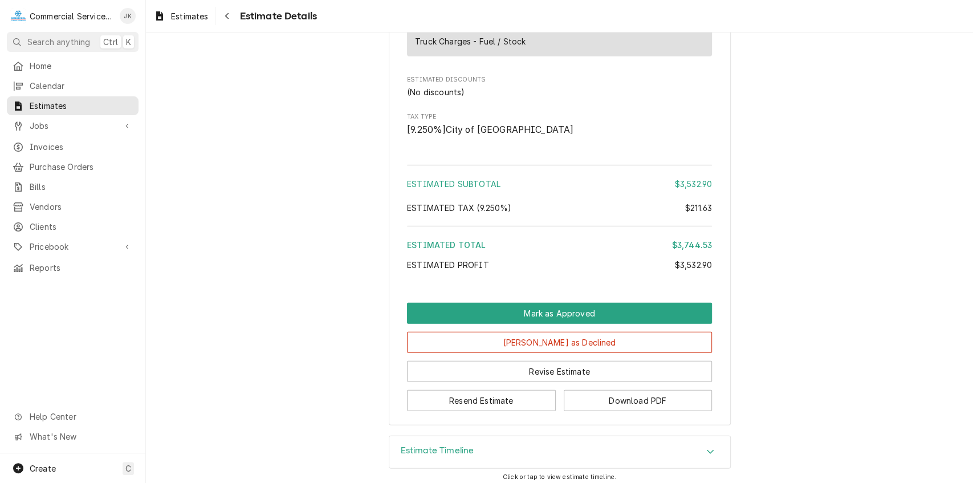
scroll to position [1869, 0]
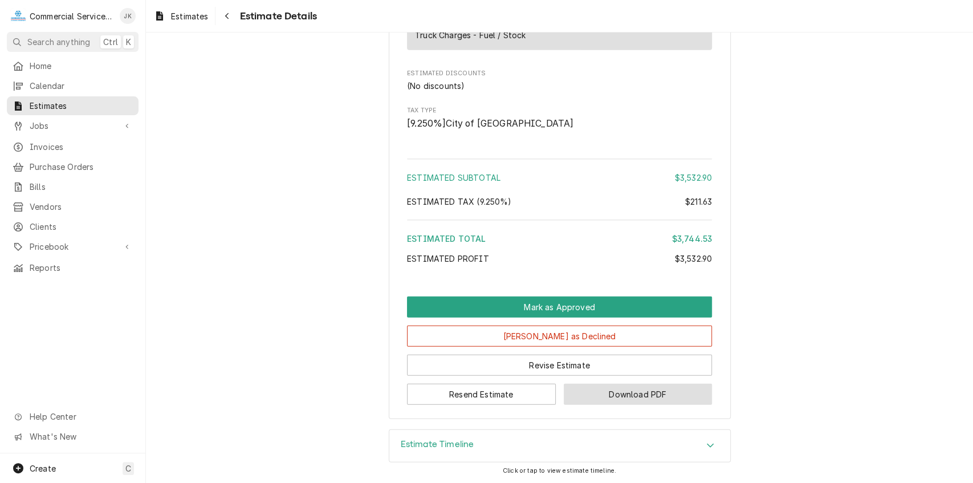
click at [612, 396] on button "Download PDF" at bounding box center [638, 394] width 149 height 21
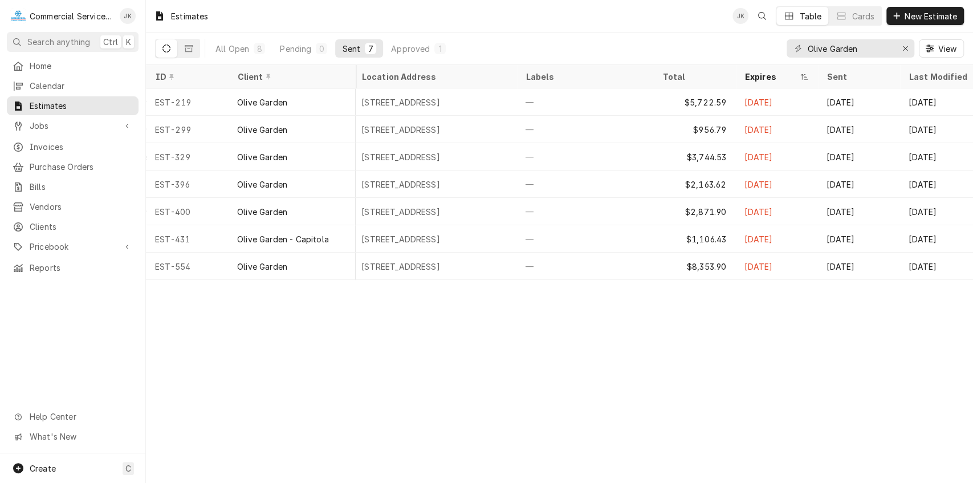
scroll to position [0, 411]
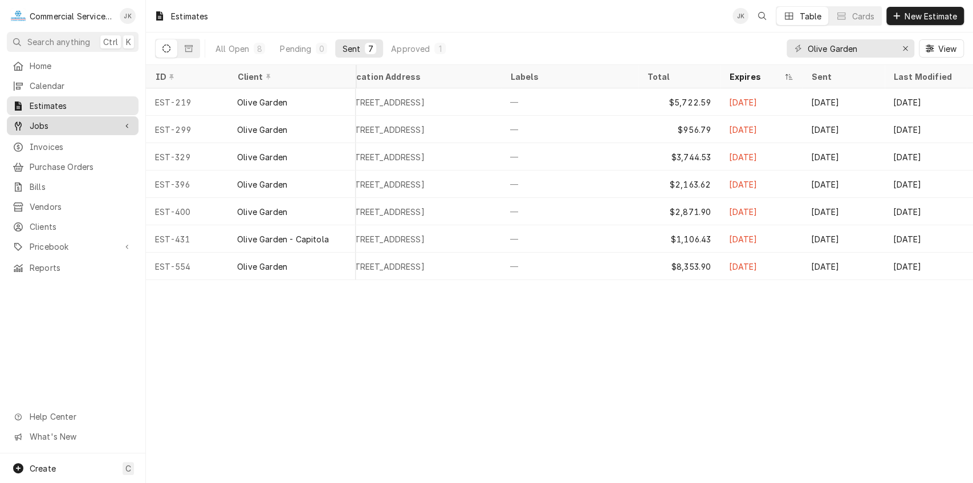
click at [68, 120] on span "Jobs" at bounding box center [73, 126] width 86 height 12
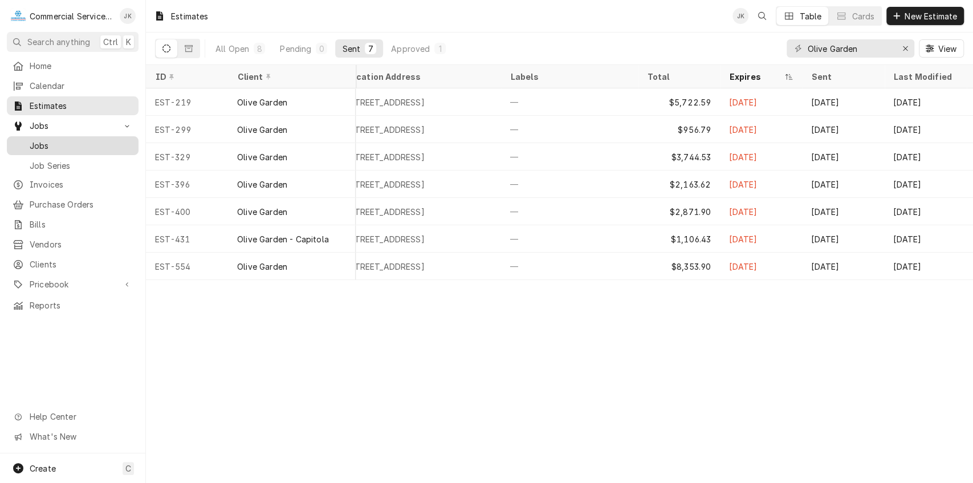
click at [62, 140] on span "Jobs" at bounding box center [81, 146] width 103 height 12
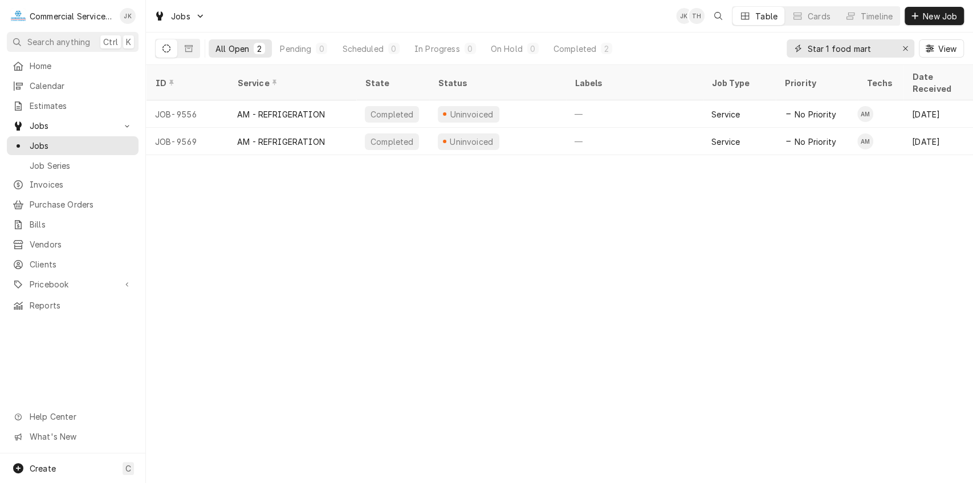
click at [881, 46] on input "Star 1 food mart" at bounding box center [849, 48] width 85 height 18
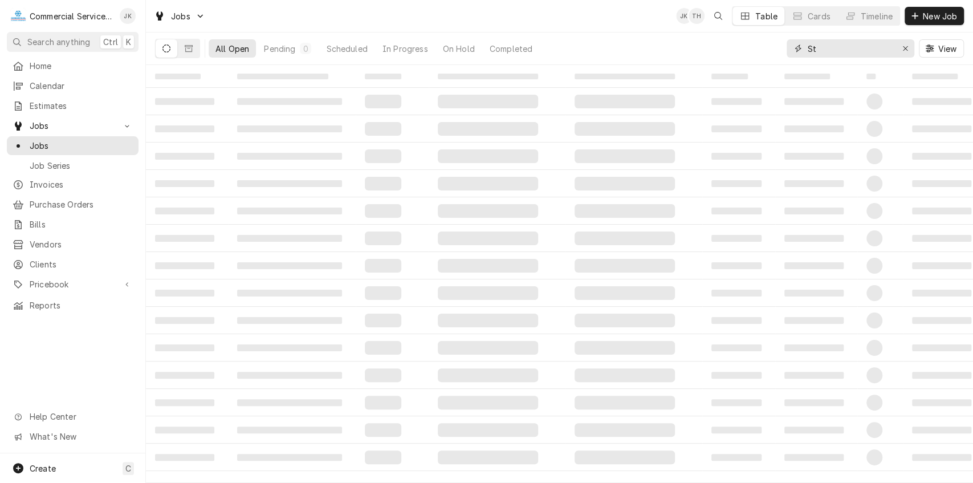
type input "S"
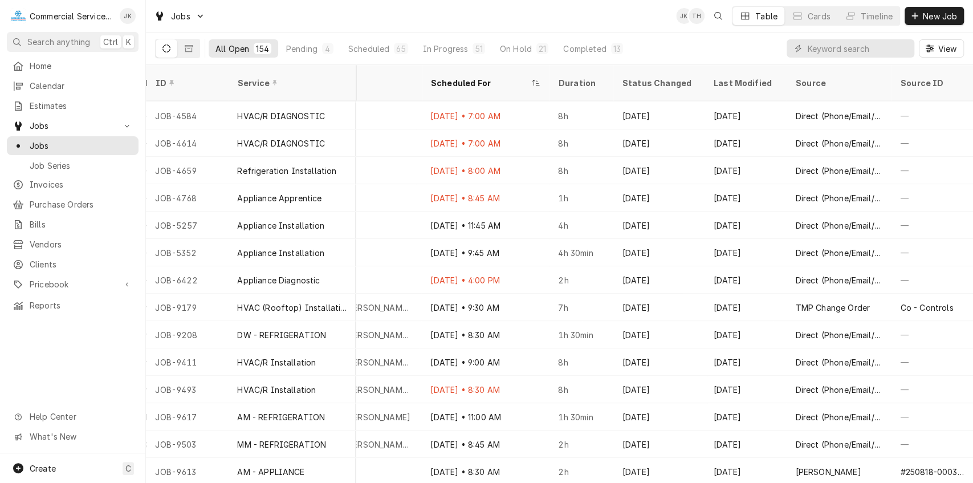
scroll to position [3822, 1025]
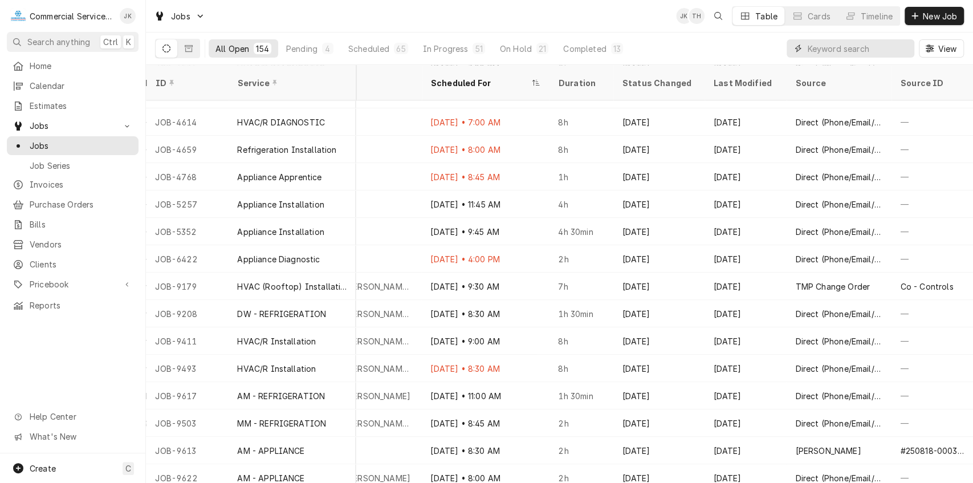
click at [816, 52] on input "Dynamic Content Wrapper" at bounding box center [857, 48] width 101 height 18
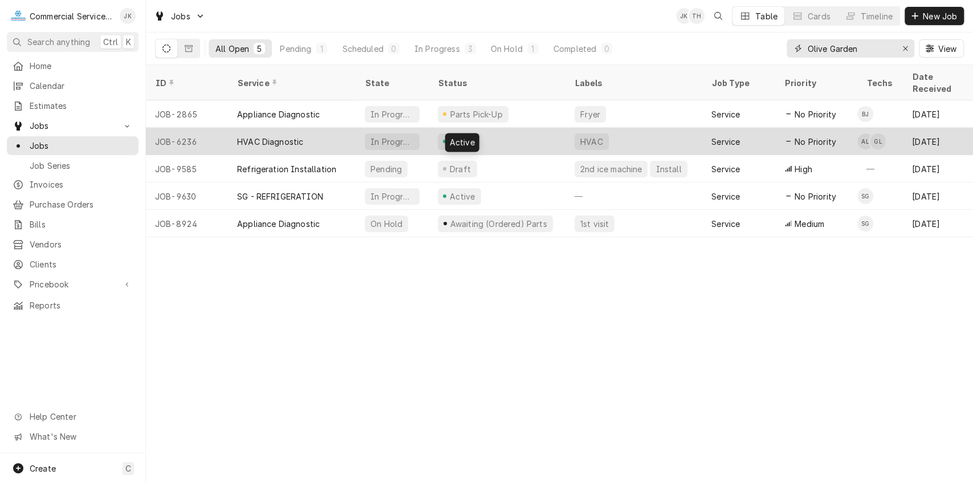
type input "Olive Garden"
click at [461, 136] on div "Active" at bounding box center [462, 142] width 28 height 12
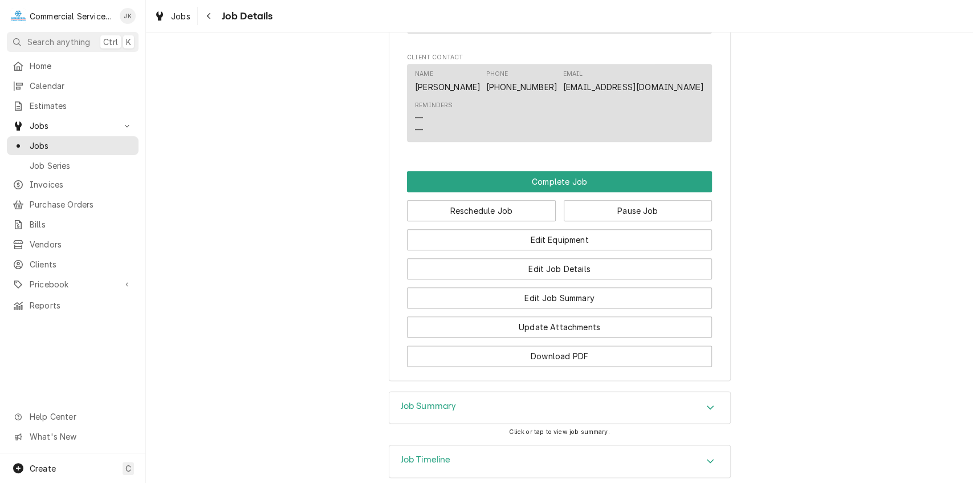
scroll to position [789, 0]
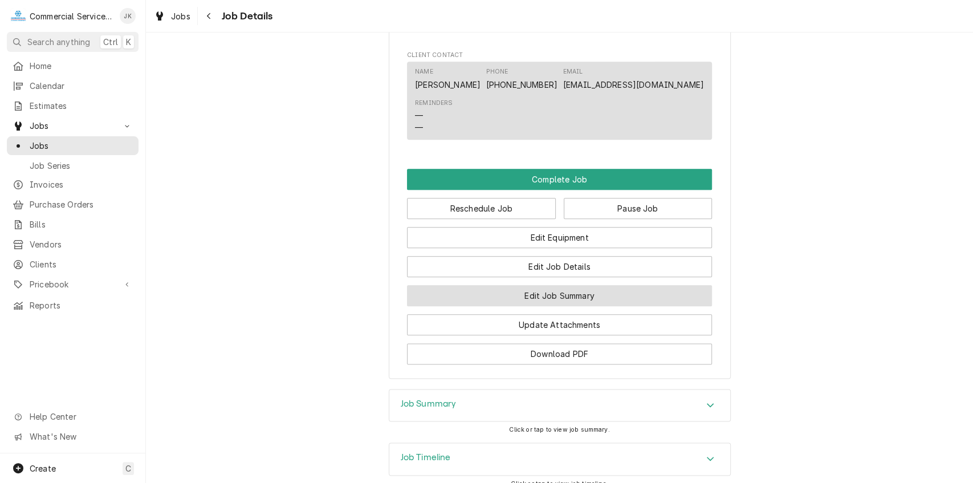
click at [536, 306] on button "Edit Job Summary" at bounding box center [559, 295] width 305 height 21
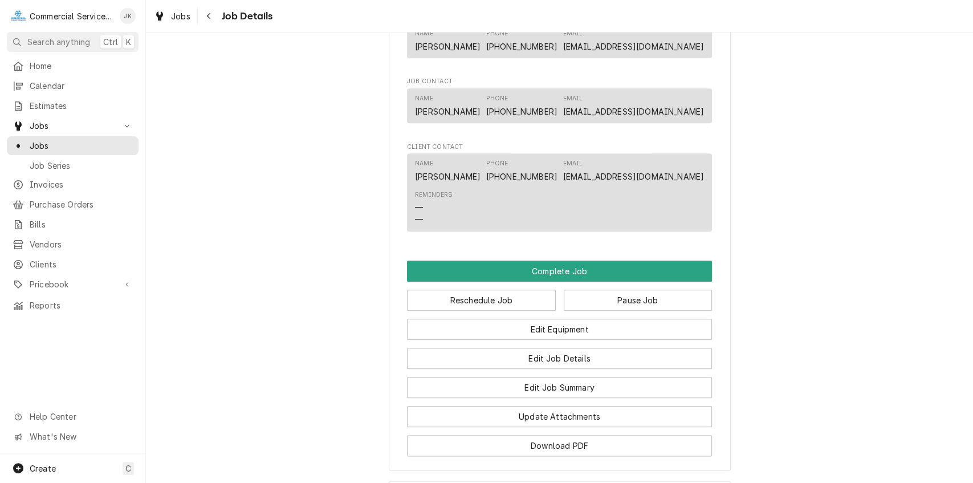
scroll to position [730, 0]
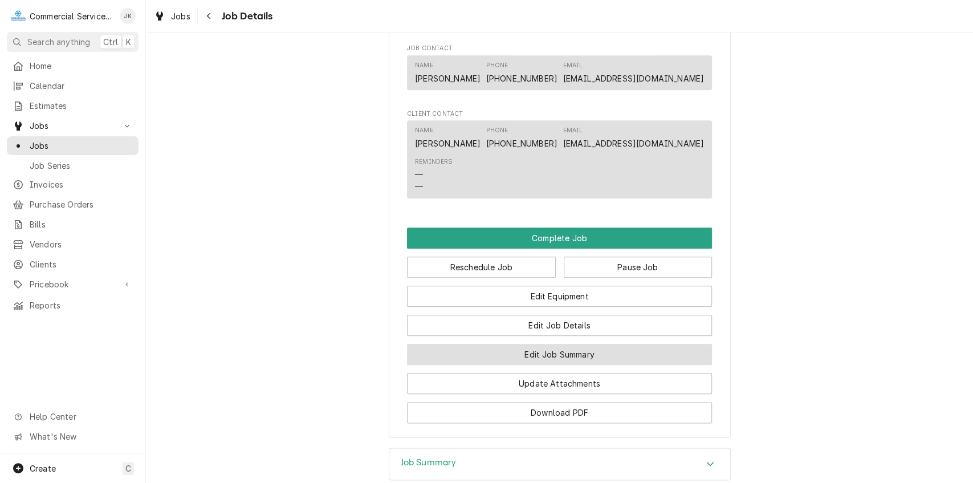
click at [525, 362] on button "Edit Job Summary" at bounding box center [559, 354] width 305 height 21
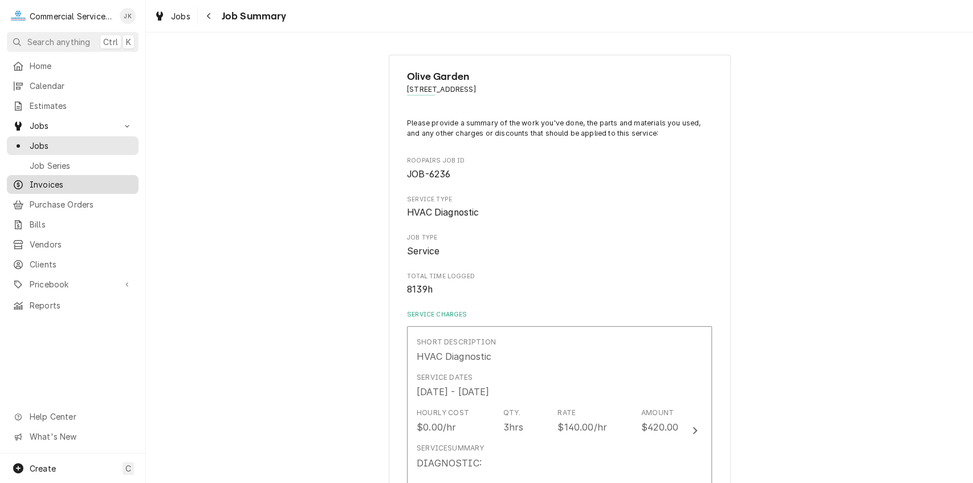
click at [56, 182] on span "Invoices" at bounding box center [81, 184] width 103 height 12
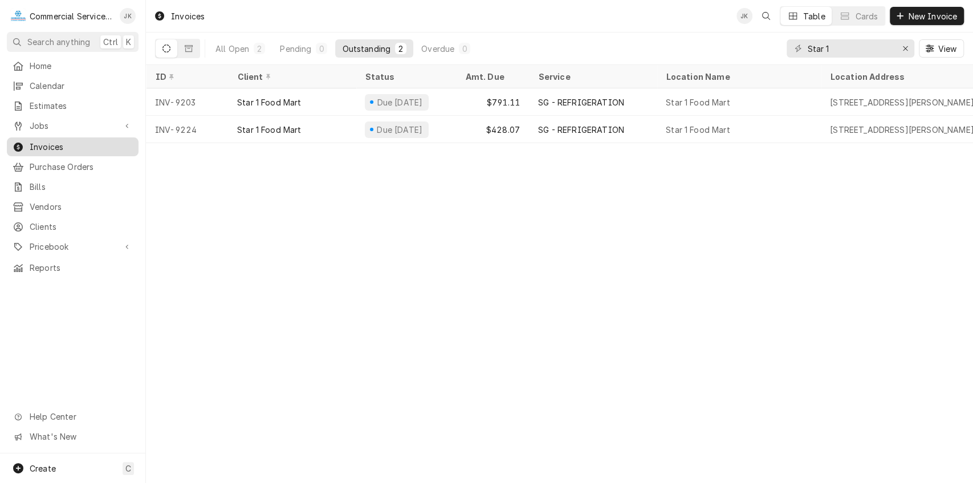
click at [87, 141] on span "Invoices" at bounding box center [81, 147] width 103 height 12
click at [834, 48] on input "Star 1" at bounding box center [849, 48] width 85 height 18
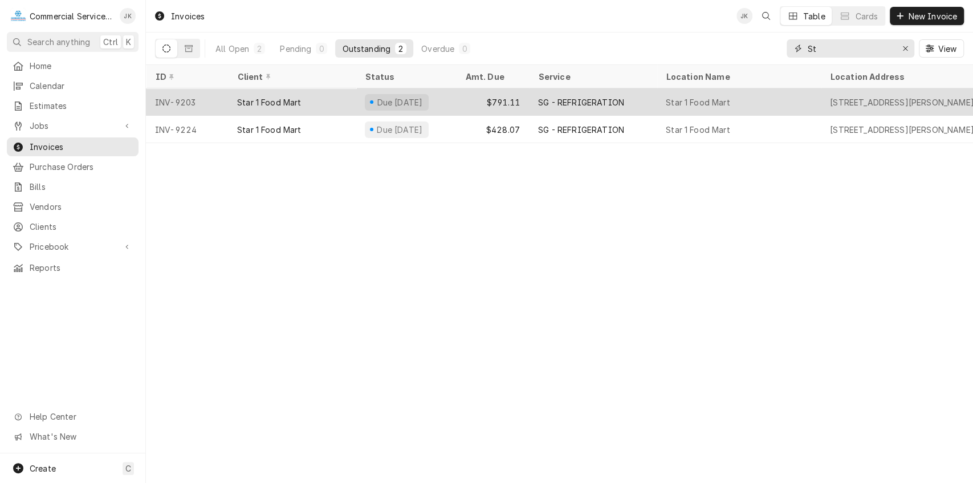
type input "S"
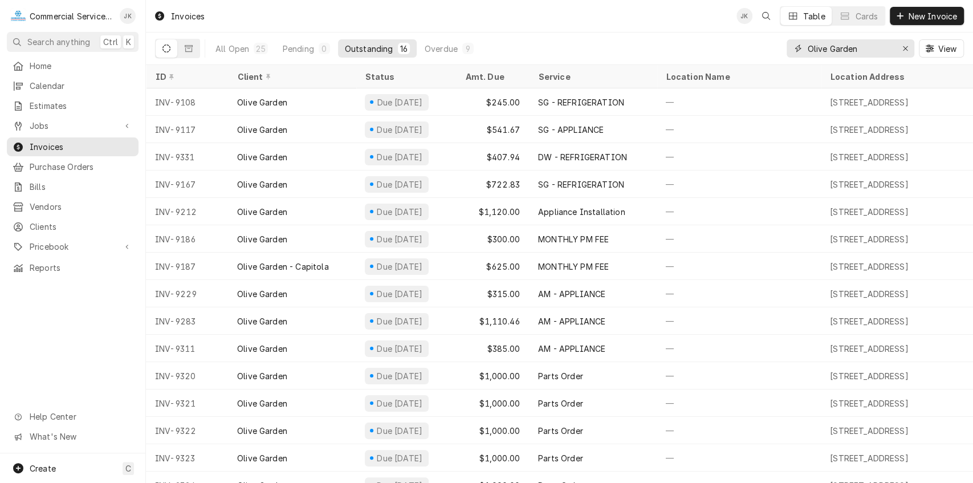
type input "Olive Garden"
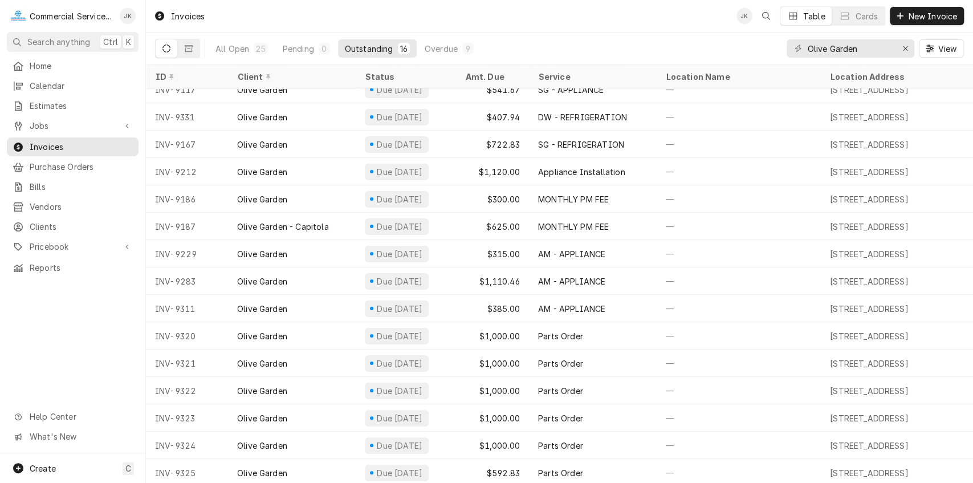
scroll to position [47, 0]
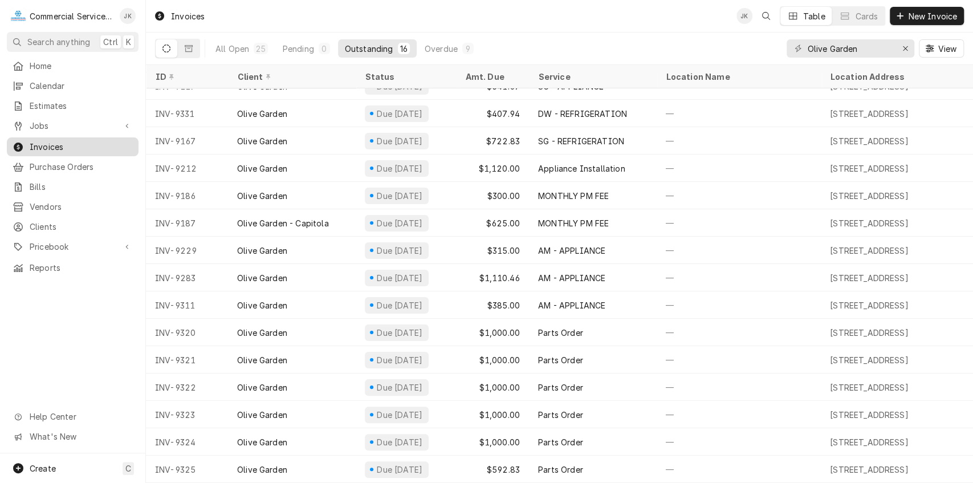
click at [63, 145] on span "Invoices" at bounding box center [81, 147] width 103 height 12
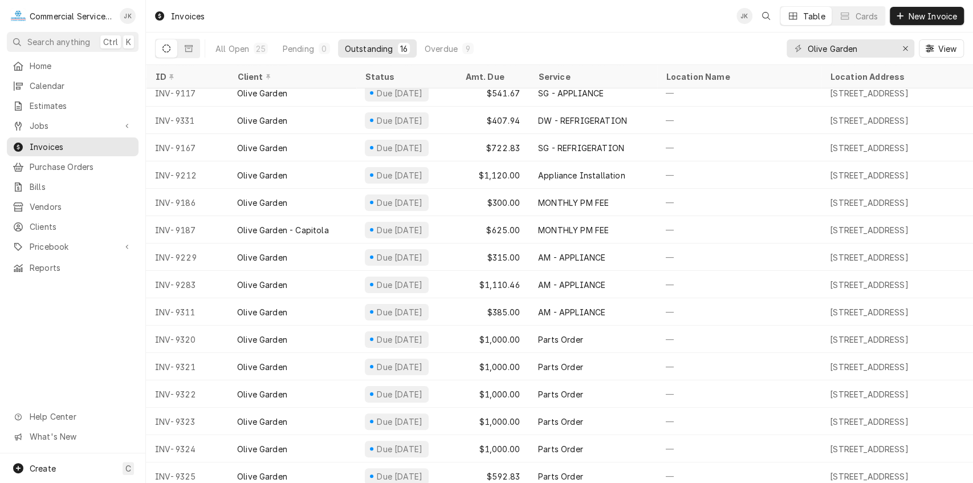
scroll to position [47, 0]
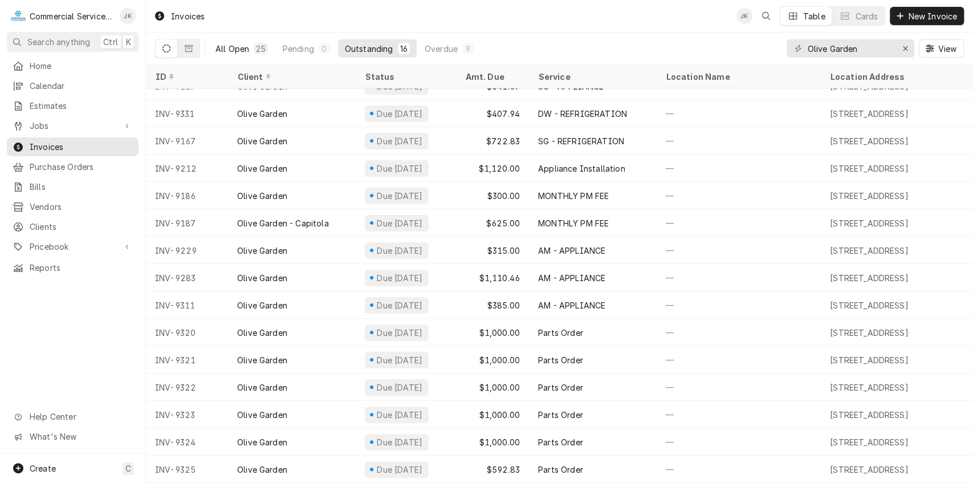
click at [234, 44] on div "All Open" at bounding box center [232, 49] width 34 height 12
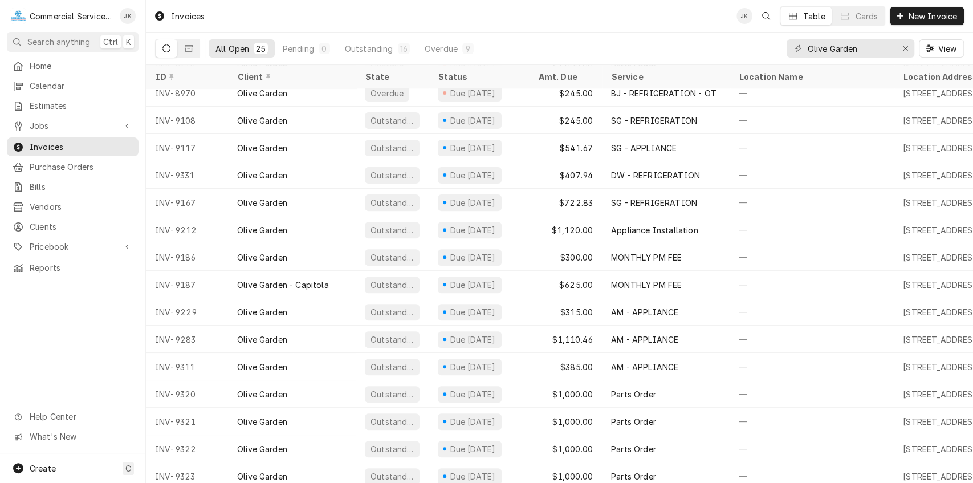
scroll to position [293, 0]
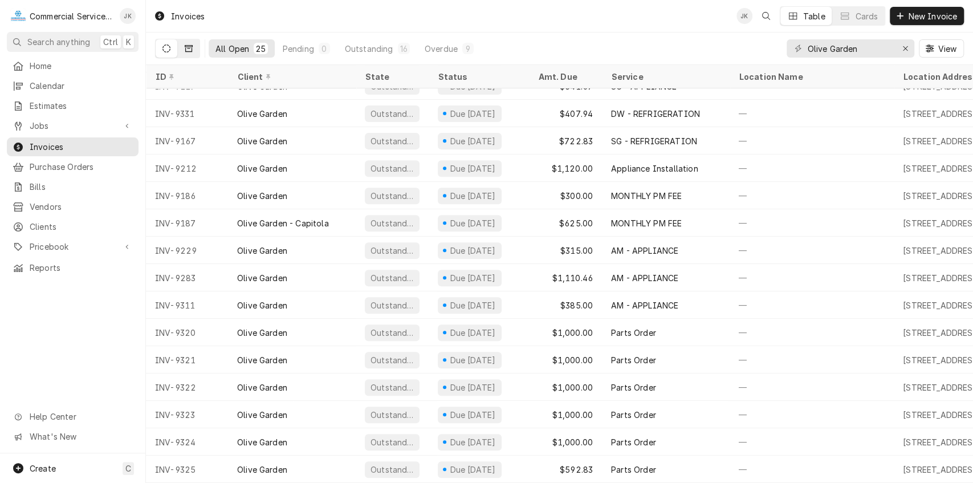
click at [193, 48] on button "Dynamic Content Wrapper" at bounding box center [189, 48] width 22 height 18
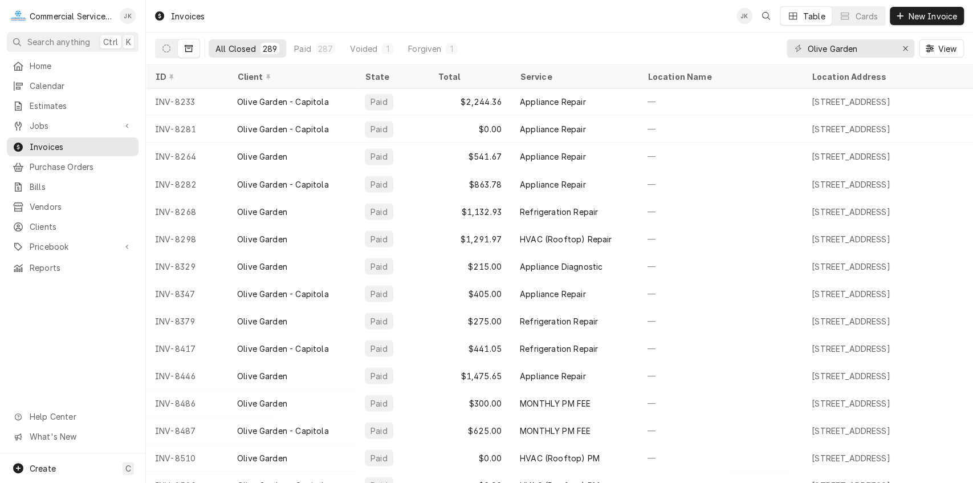
scroll to position [7170, 0]
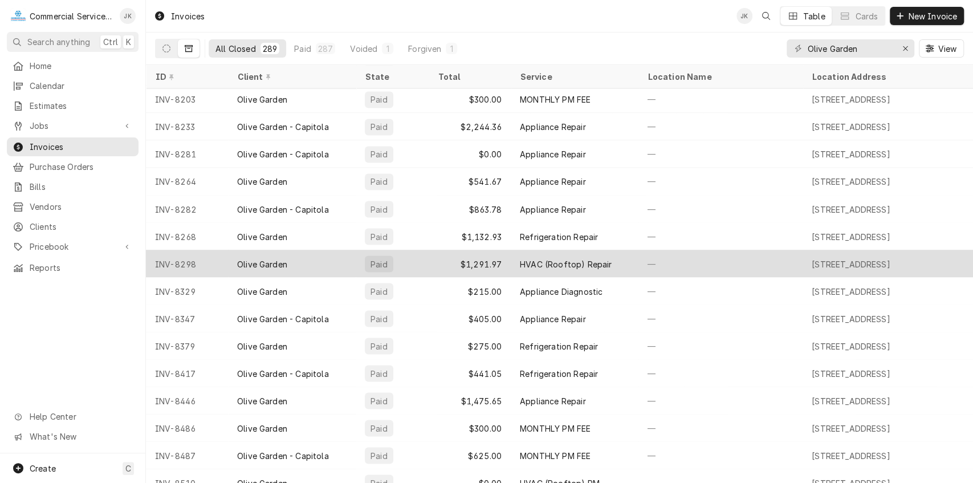
click at [551, 263] on div "HVAC (Rooftop) Repair" at bounding box center [566, 264] width 92 height 12
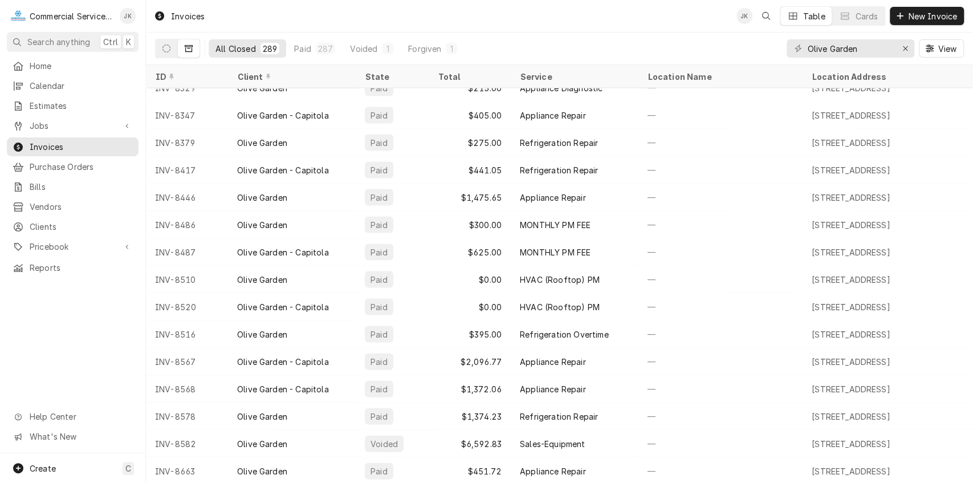
scroll to position [7352, 0]
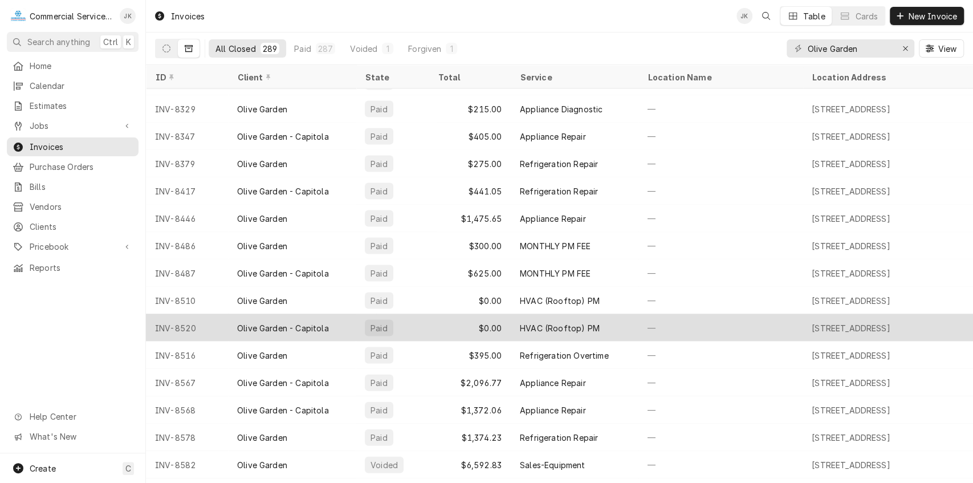
click at [565, 323] on div "HVAC (Rooftop) PM" at bounding box center [560, 327] width 80 height 12
